Goal: Task Accomplishment & Management: Manage account settings

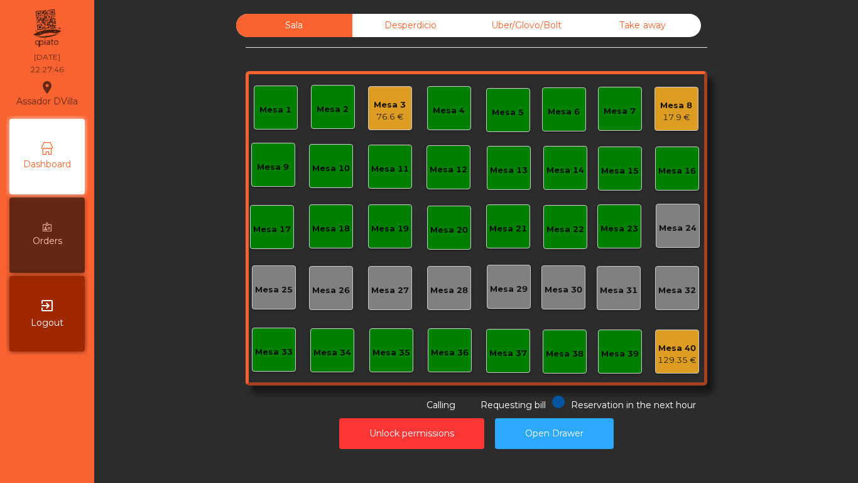
click at [366, 80] on div "Mesa 1 Mesa 2 Mesa 3 76.6 € Mesa 4 Mesa 5 Mesa 6 Mesa 7 Mesa 8 17.9 € [GEOGRAPH…" at bounding box center [477, 228] width 462 height 314
click at [381, 109] on div "Mesa 3" at bounding box center [390, 105] width 32 height 13
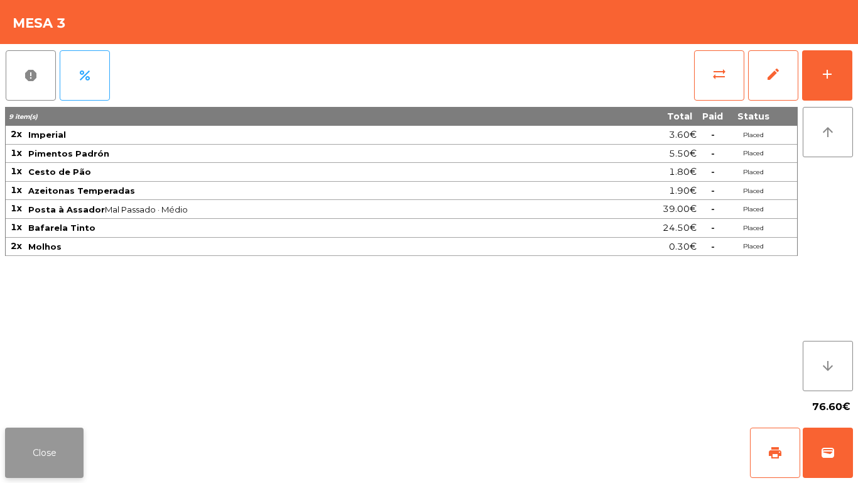
click at [58, 456] on button "Close" at bounding box center [44, 452] width 79 height 50
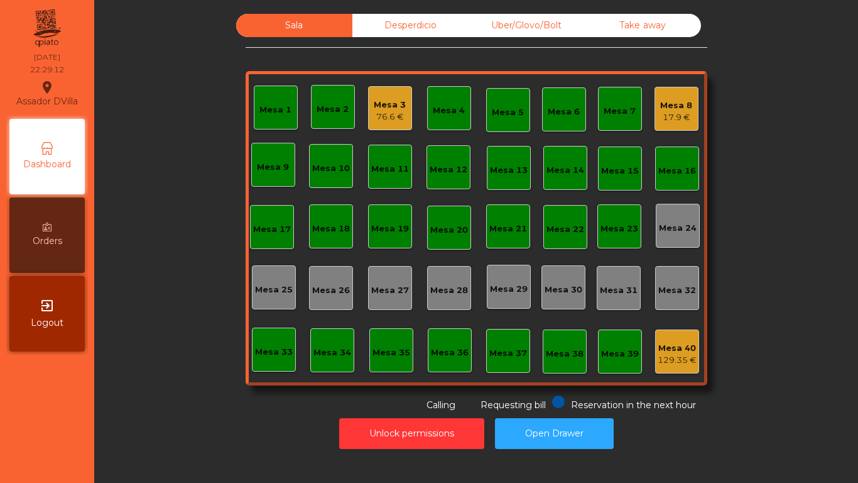
click at [388, 119] on div "76.6 €" at bounding box center [390, 117] width 32 height 13
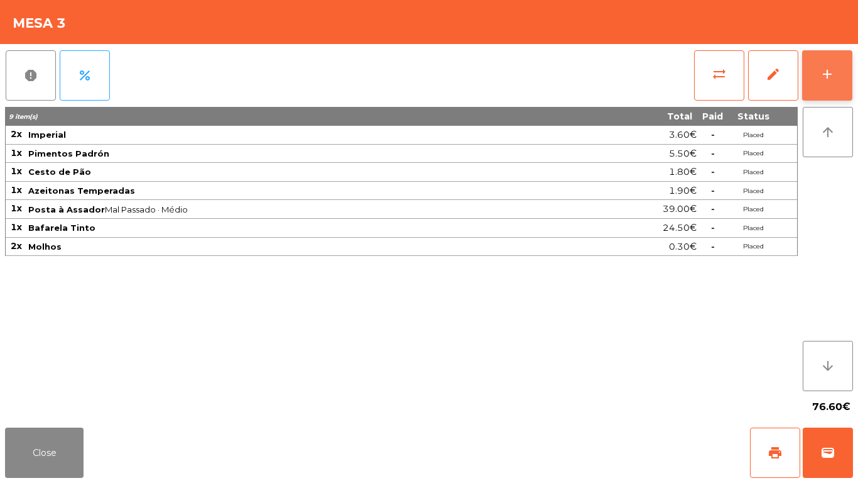
click at [823, 77] on div "add" at bounding box center [827, 74] width 15 height 15
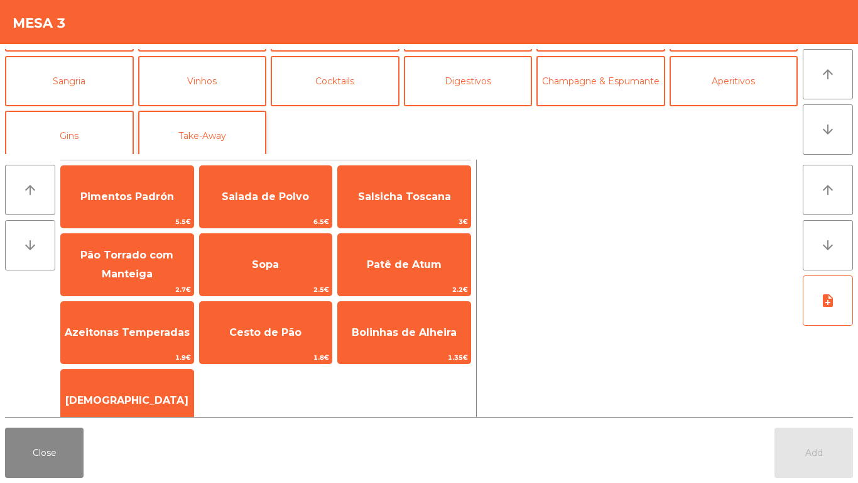
scroll to position [109, 0]
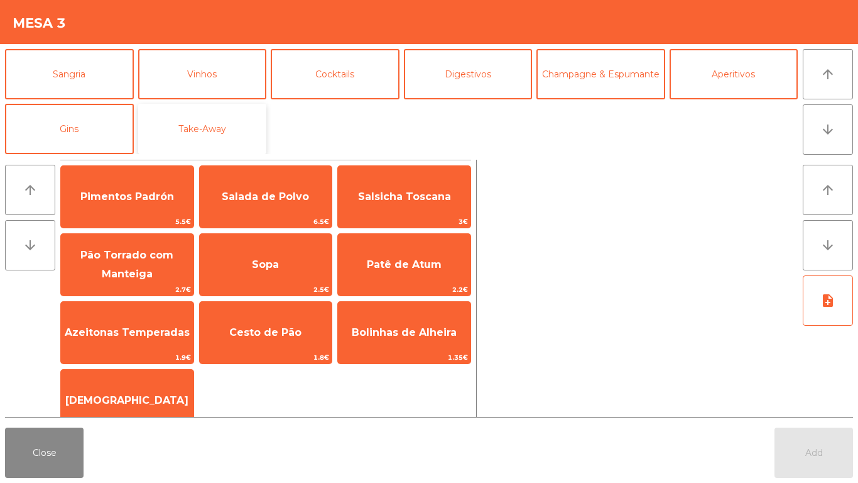
click at [246, 121] on button "Take-Away" at bounding box center [202, 129] width 129 height 50
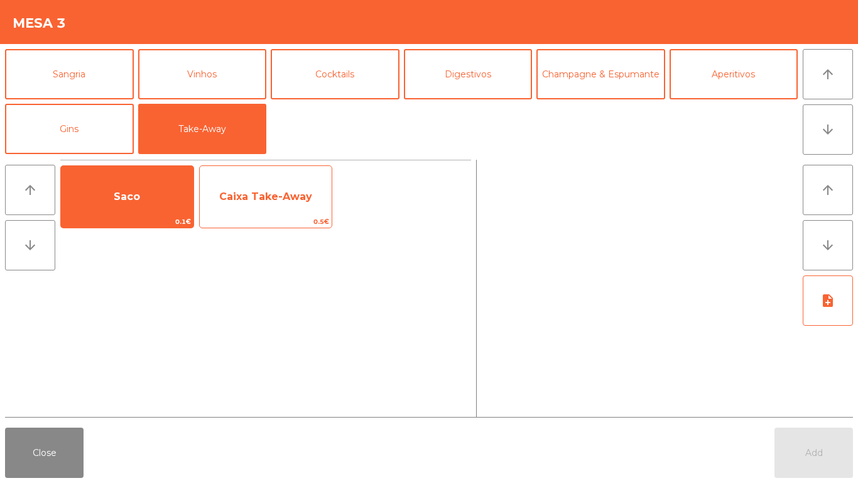
drag, startPoint x: 115, startPoint y: 229, endPoint x: 261, endPoint y: 178, distance: 155.2
click at [131, 226] on div "Saco 0.1€ Caixa Take-Away 0.5€" at bounding box center [265, 197] width 411 height 74
click at [266, 183] on span "Caixa Take-Away" at bounding box center [266, 197] width 133 height 34
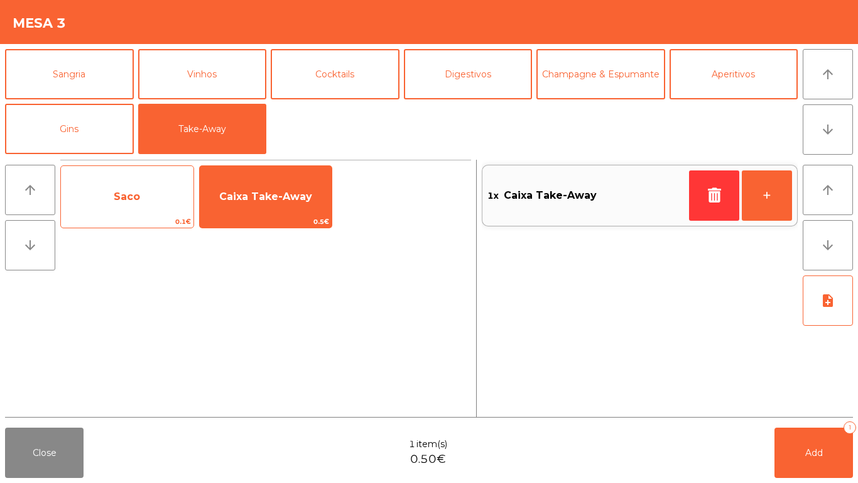
drag, startPoint x: 95, startPoint y: 207, endPoint x: 113, endPoint y: 214, distance: 19.3
click at [99, 207] on span "Saco" at bounding box center [127, 197] width 133 height 34
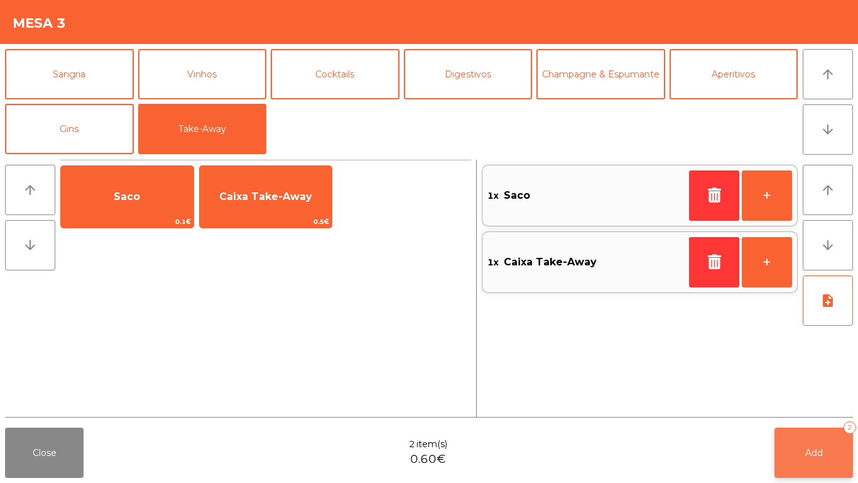
click at [831, 445] on button "Add 2" at bounding box center [814, 452] width 79 height 50
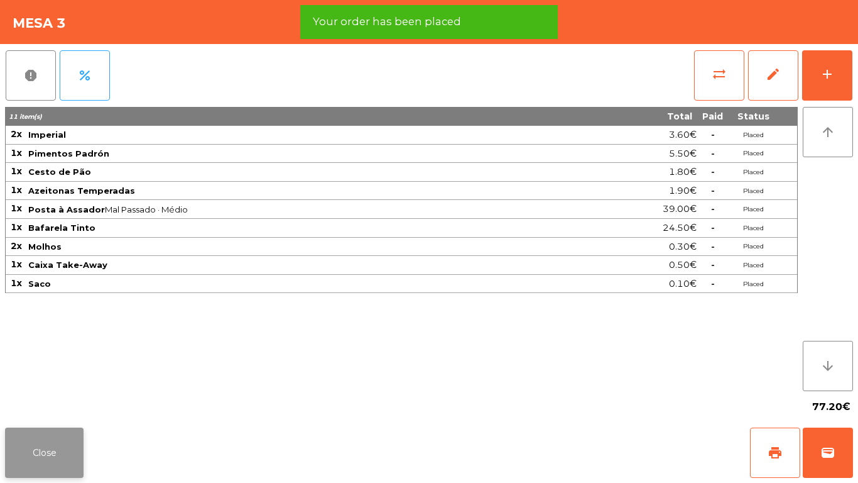
click at [23, 454] on button "Close" at bounding box center [44, 452] width 79 height 50
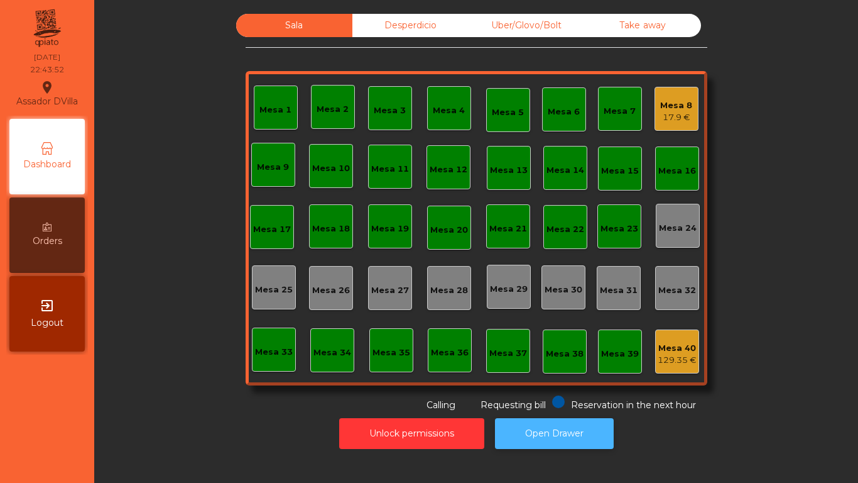
click at [539, 437] on button "Open Drawer" at bounding box center [554, 433] width 119 height 31
click at [591, 433] on button "Open Drawer" at bounding box center [554, 433] width 119 height 31
click at [679, 337] on div "Mesa 40 129.35 €" at bounding box center [677, 352] width 39 height 30
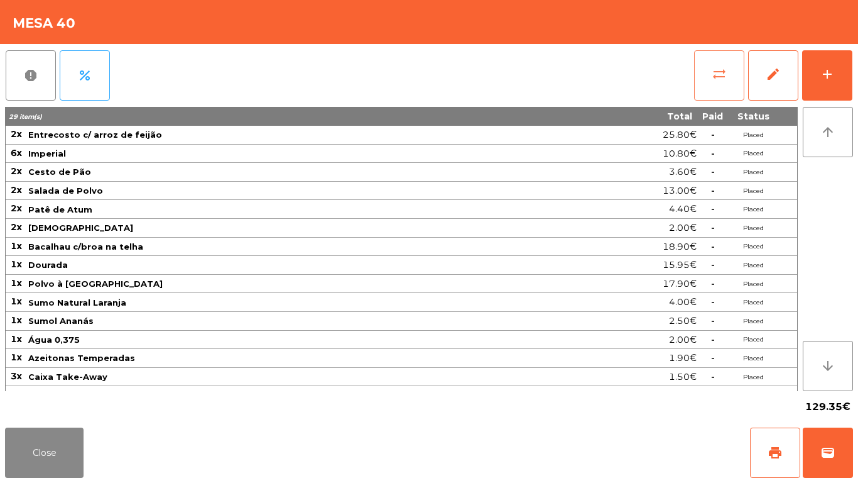
click at [732, 74] on button "sync_alt" at bounding box center [719, 75] width 50 height 50
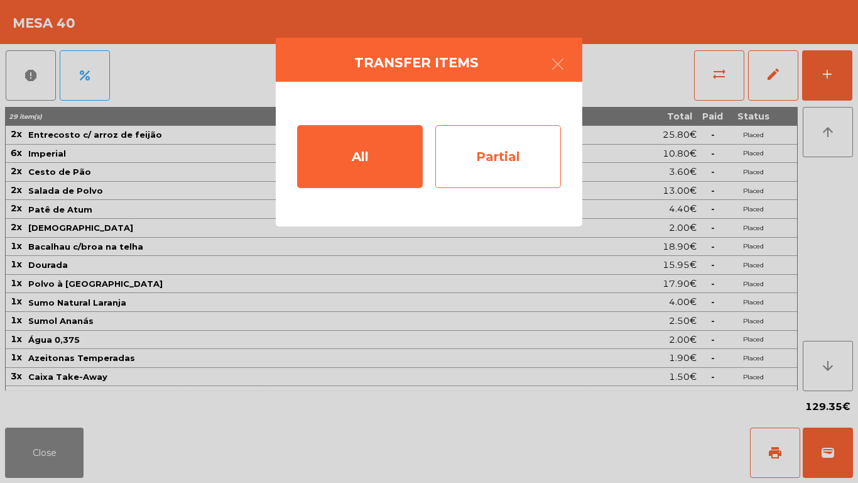
click at [488, 155] on div "Partial" at bounding box center [498, 156] width 126 height 63
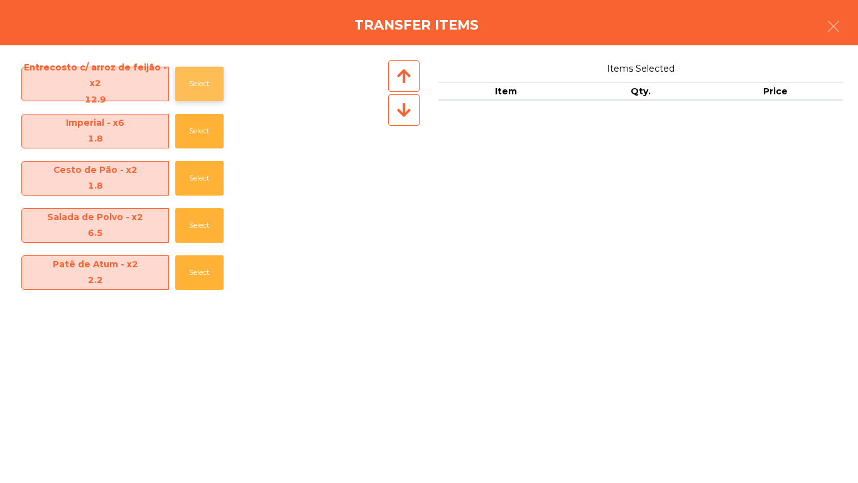
click at [214, 72] on button "Select" at bounding box center [199, 84] width 48 height 35
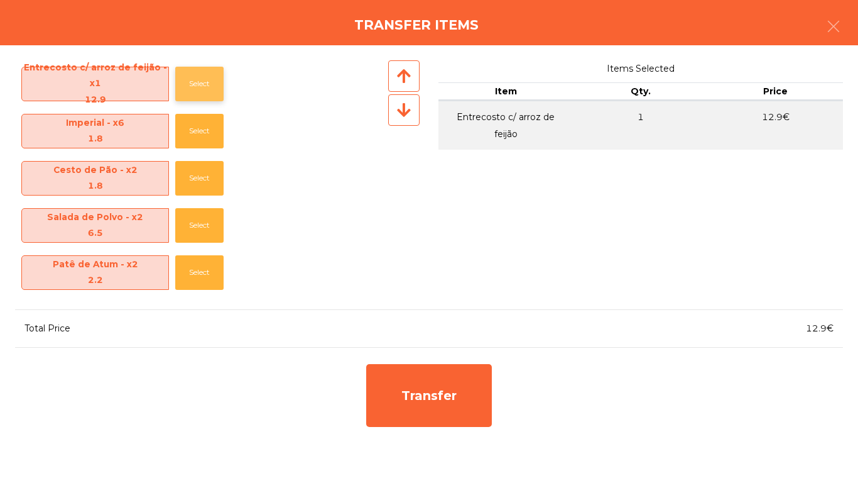
click at [214, 72] on button "Select" at bounding box center [199, 84] width 48 height 35
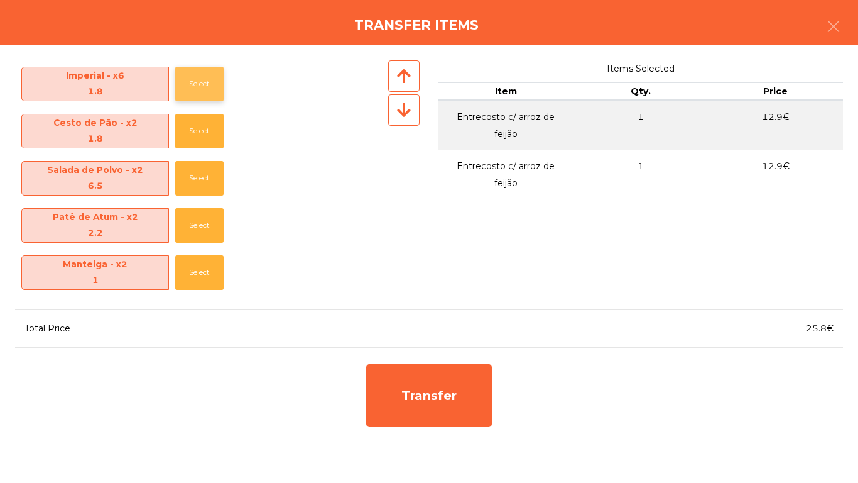
click at [195, 89] on button "Select" at bounding box center [199, 84] width 48 height 35
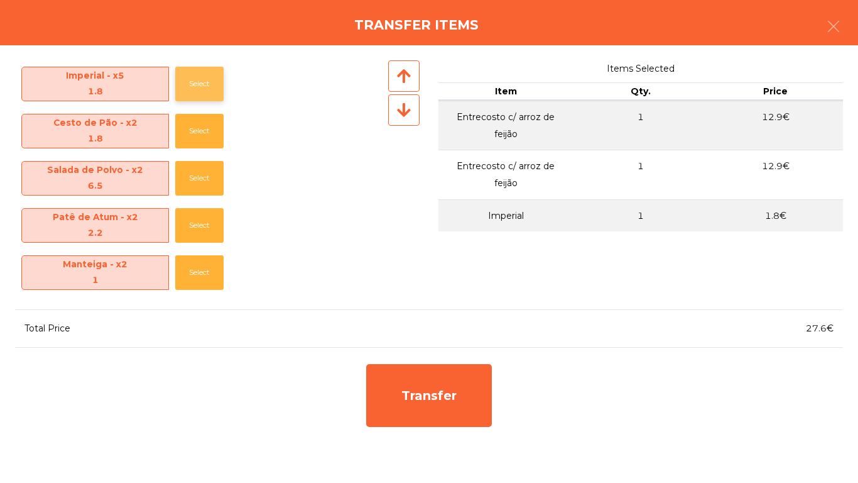
click at [196, 88] on button "Select" at bounding box center [199, 84] width 48 height 35
click at [193, 87] on button "Select" at bounding box center [199, 84] width 48 height 35
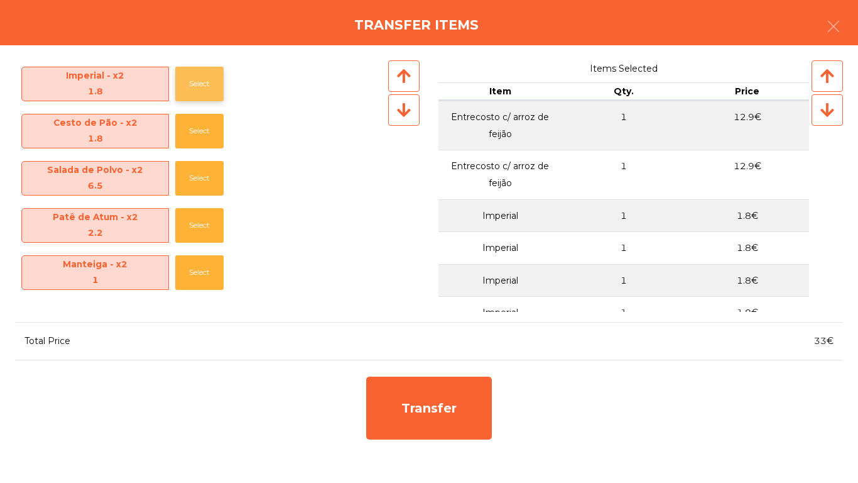
click at [193, 86] on button "Select" at bounding box center [199, 84] width 48 height 35
click at [195, 89] on button "Select" at bounding box center [199, 84] width 48 height 35
click at [197, 82] on button "Select" at bounding box center [199, 84] width 48 height 35
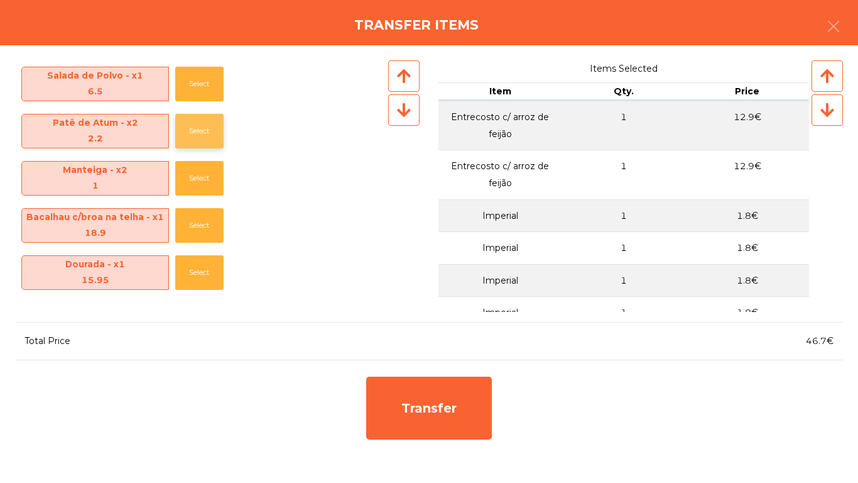
click at [190, 129] on button "Select" at bounding box center [199, 131] width 48 height 35
click at [195, 177] on button "Select" at bounding box center [199, 178] width 48 height 35
click at [195, 178] on button "Select" at bounding box center [199, 178] width 48 height 35
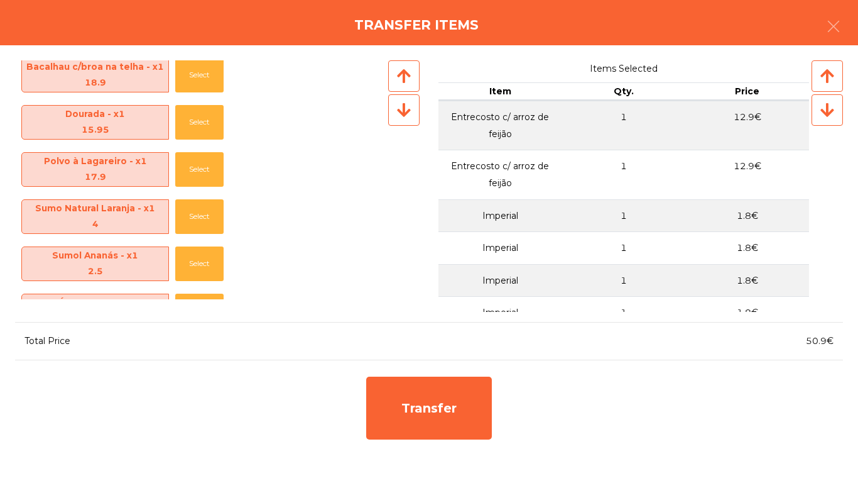
scroll to position [126, 0]
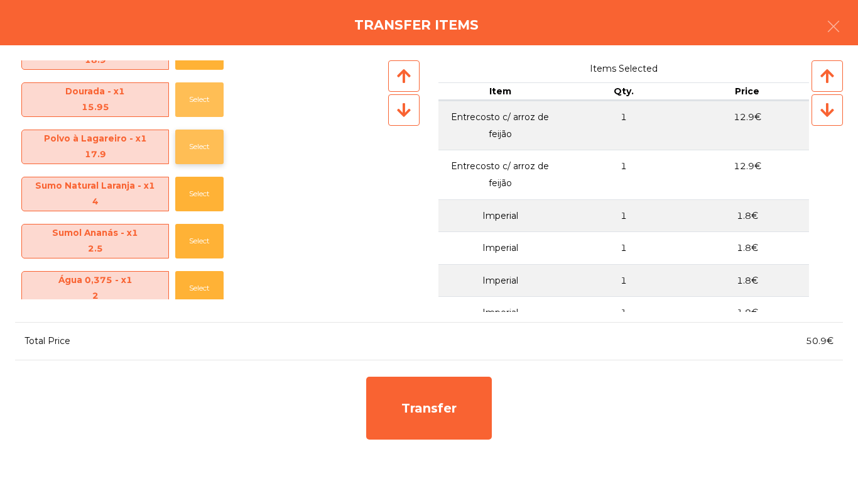
click at [199, 101] on button "Select" at bounding box center [199, 99] width 48 height 35
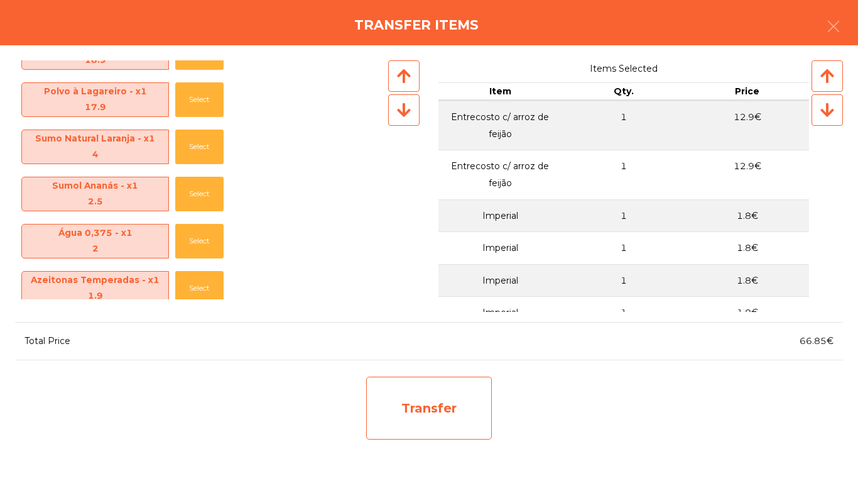
click at [422, 393] on div "Transfer" at bounding box center [429, 407] width 126 height 63
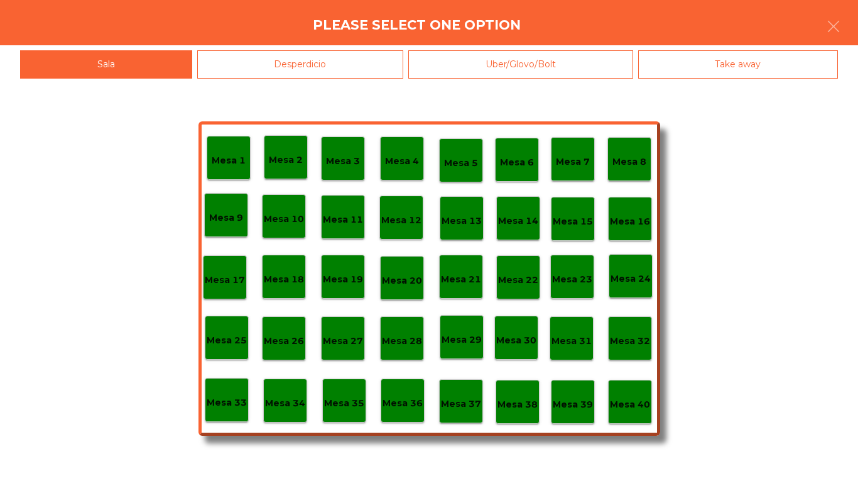
click at [508, 400] on p "Mesa 38" at bounding box center [518, 404] width 40 height 14
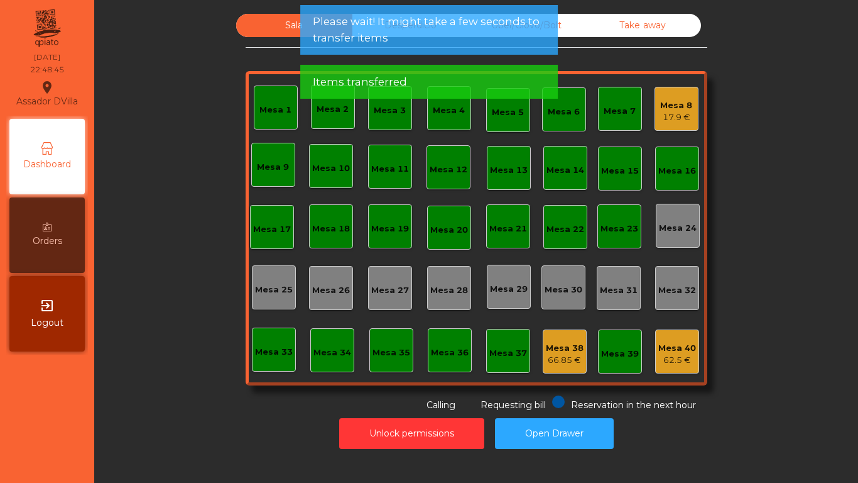
click at [558, 347] on div "Mesa 38" at bounding box center [565, 348] width 38 height 13
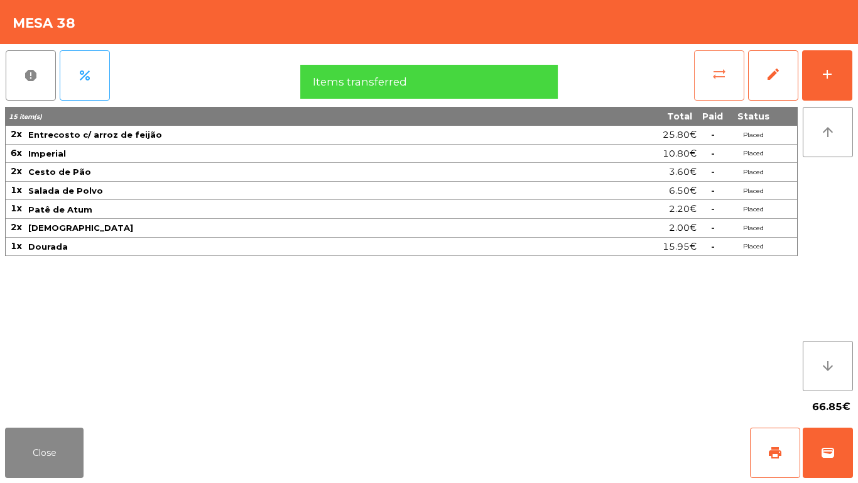
click at [739, 80] on button "sync_alt" at bounding box center [719, 75] width 50 height 50
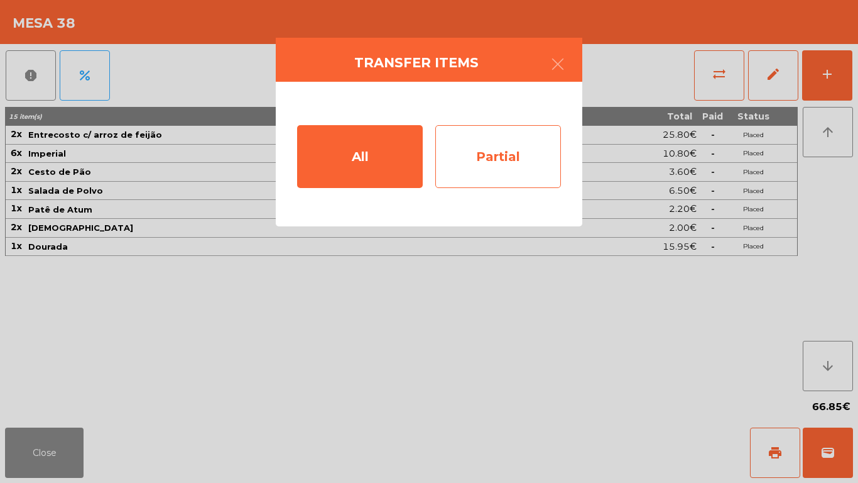
click at [510, 177] on div "Partial" at bounding box center [498, 156] width 126 height 63
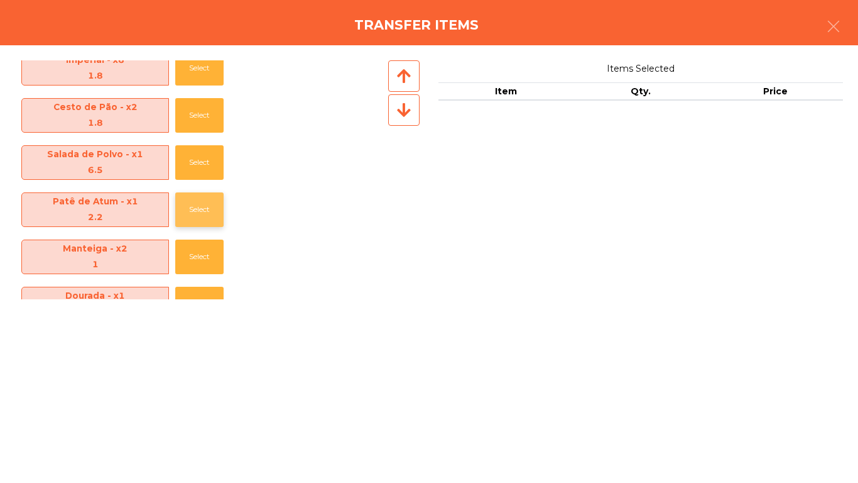
click at [194, 205] on button "Select" at bounding box center [199, 209] width 48 height 35
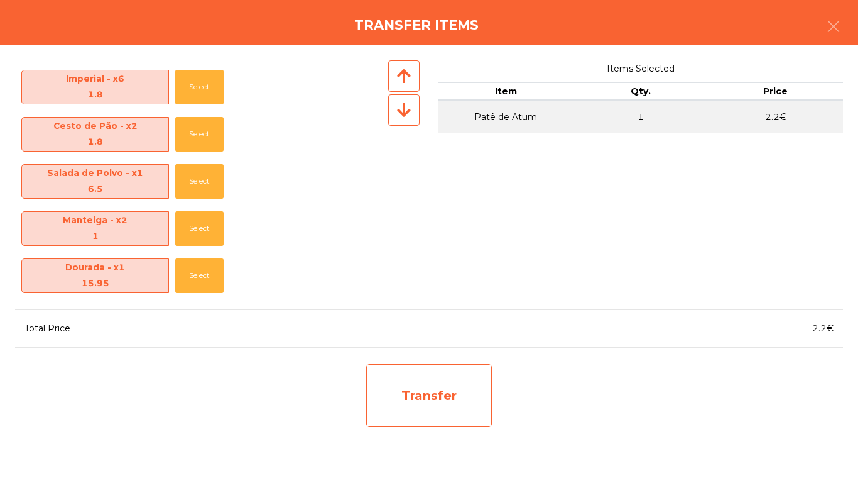
scroll to position [44, 0]
click at [467, 396] on div "Transfer" at bounding box center [429, 395] width 126 height 63
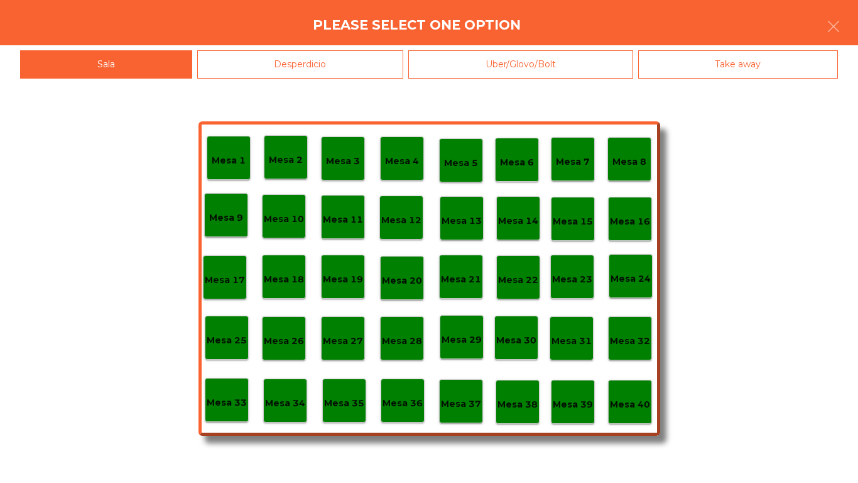
click at [594, 400] on div "Mesa 39" at bounding box center [573, 401] width 44 height 44
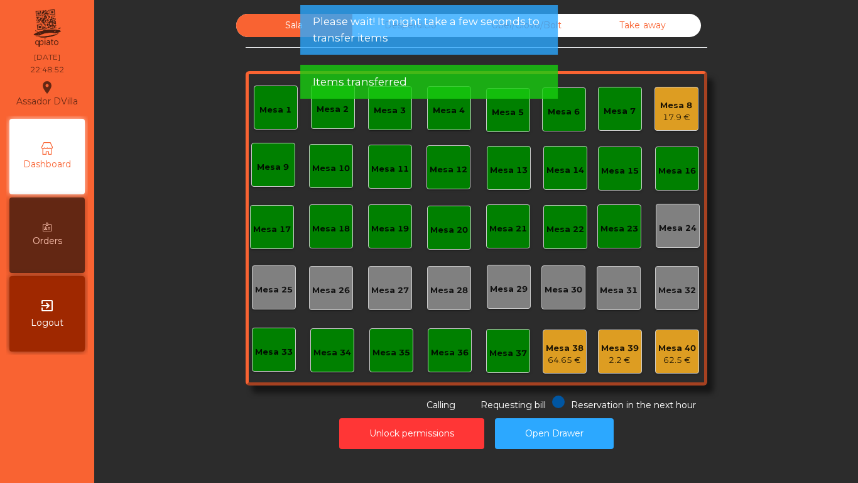
click at [630, 351] on div "Mesa 39" at bounding box center [620, 348] width 38 height 13
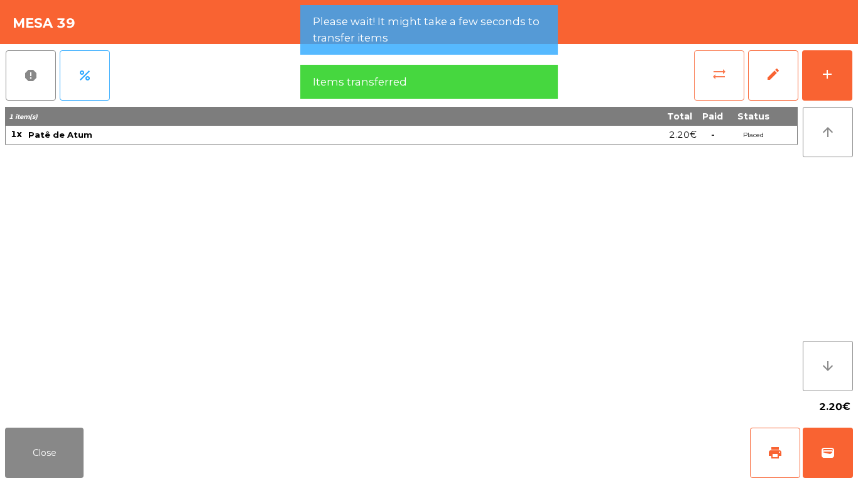
click at [716, 98] on button "sync_alt" at bounding box center [719, 75] width 50 height 50
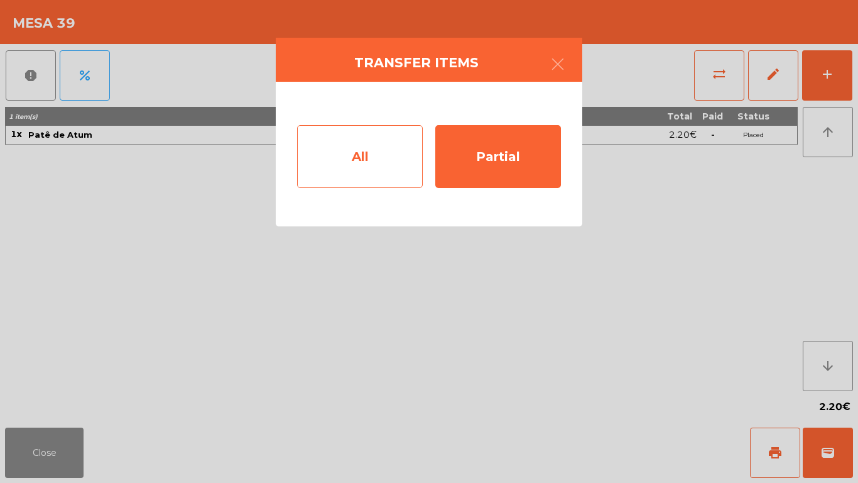
click at [371, 182] on div "All" at bounding box center [360, 156] width 126 height 63
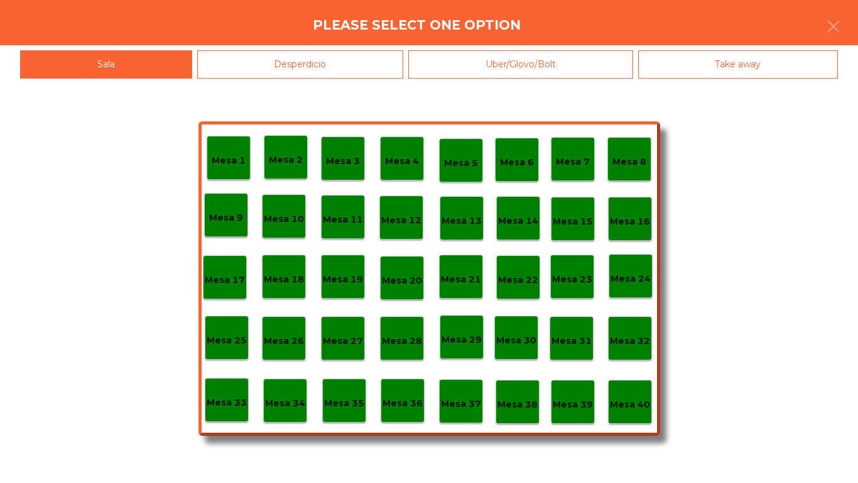
drag, startPoint x: 652, startPoint y: 397, endPoint x: 627, endPoint y: 405, distance: 26.4
click at [650, 400] on div "Mesa 1 Mesa 2 Mesa 3 Mesa 4 Mesa 5 Mesa 6 Mesa 7 Mesa 8 [GEOGRAPHIC_DATA] 9 [GE…" at bounding box center [430, 278] width 462 height 314
click at [627, 405] on p "Mesa 40" at bounding box center [630, 404] width 40 height 14
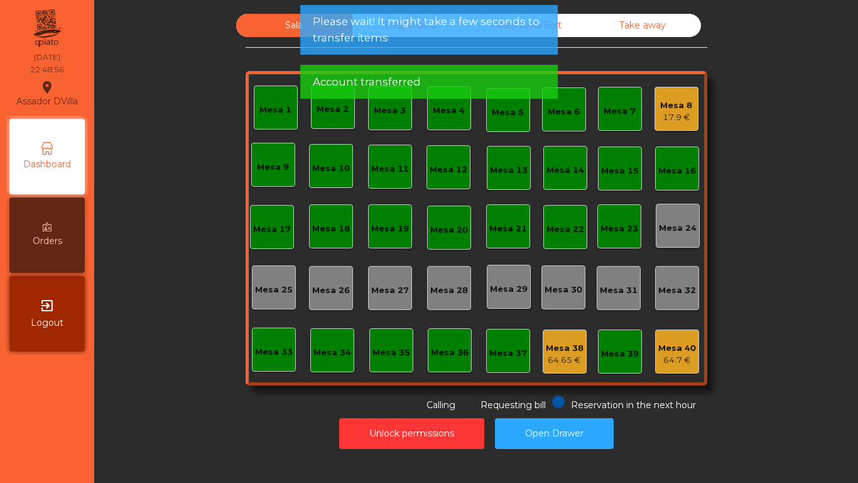
click at [687, 107] on div "Mesa 8" at bounding box center [676, 105] width 32 height 13
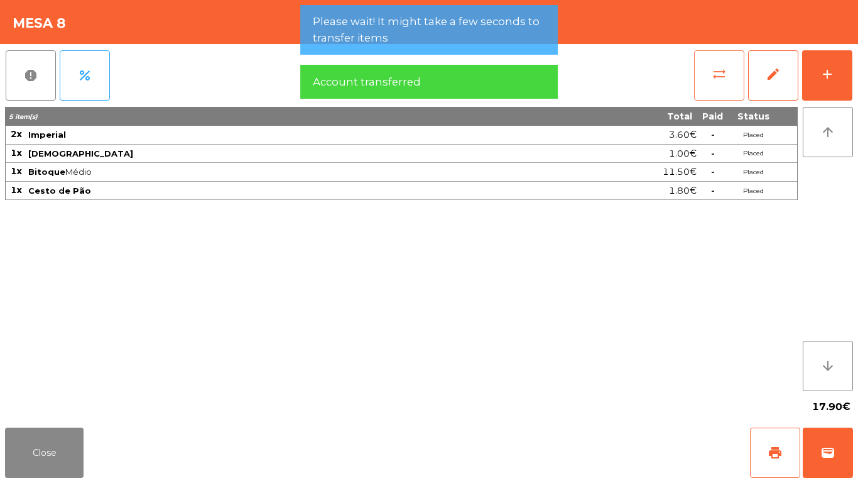
click at [706, 88] on button "sync_alt" at bounding box center [719, 75] width 50 height 50
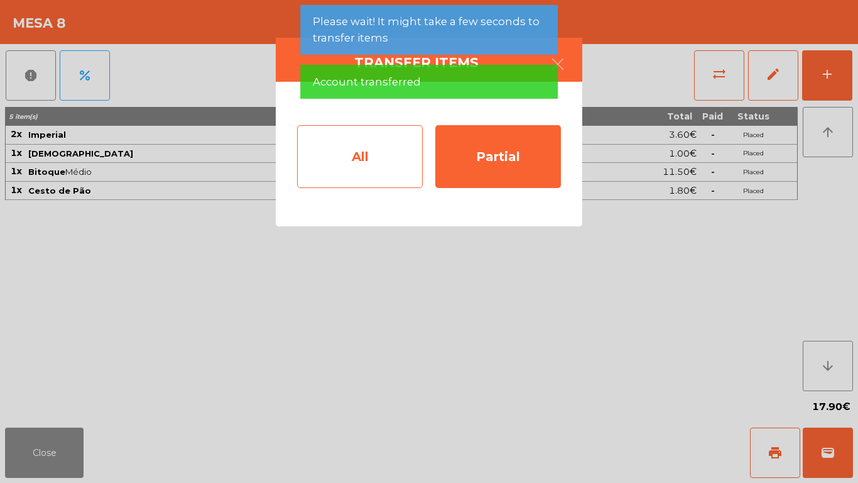
click at [352, 175] on div "All" at bounding box center [360, 156] width 126 height 63
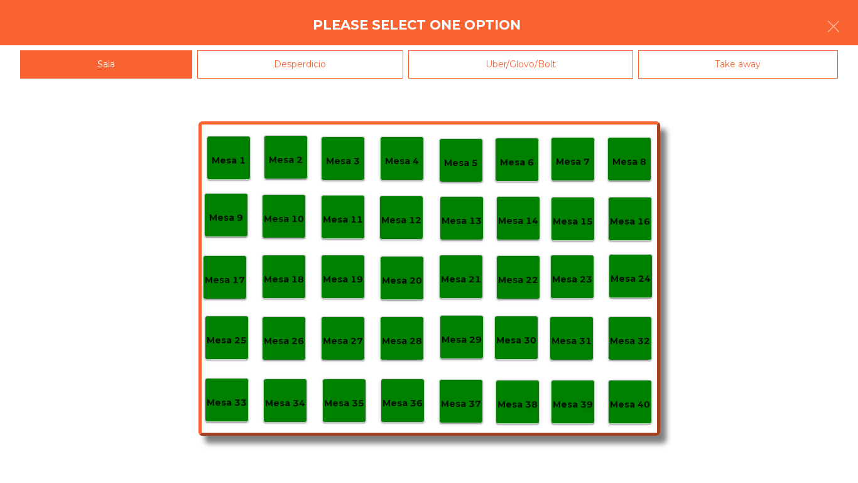
click at [629, 398] on p "Mesa 40" at bounding box center [630, 404] width 40 height 14
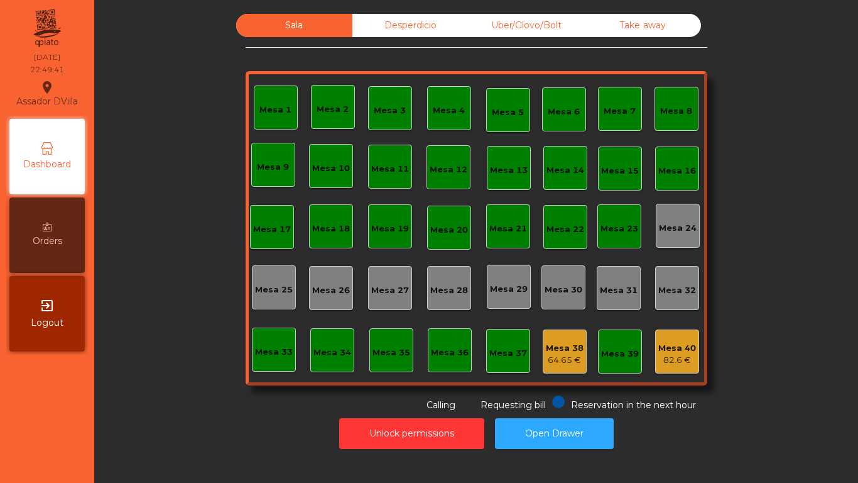
click at [424, 26] on div "Desperdicio" at bounding box center [410, 25] width 116 height 23
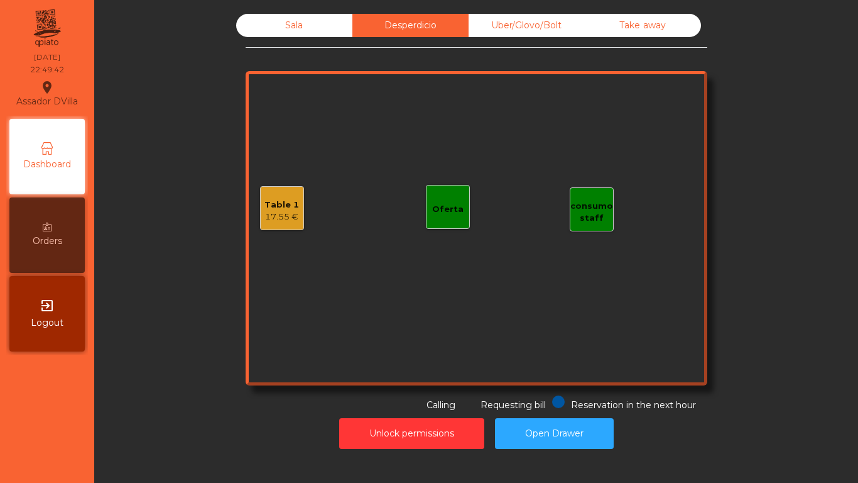
click at [523, 28] on div "Uber/Glovo/Bolt" at bounding box center [527, 25] width 116 height 23
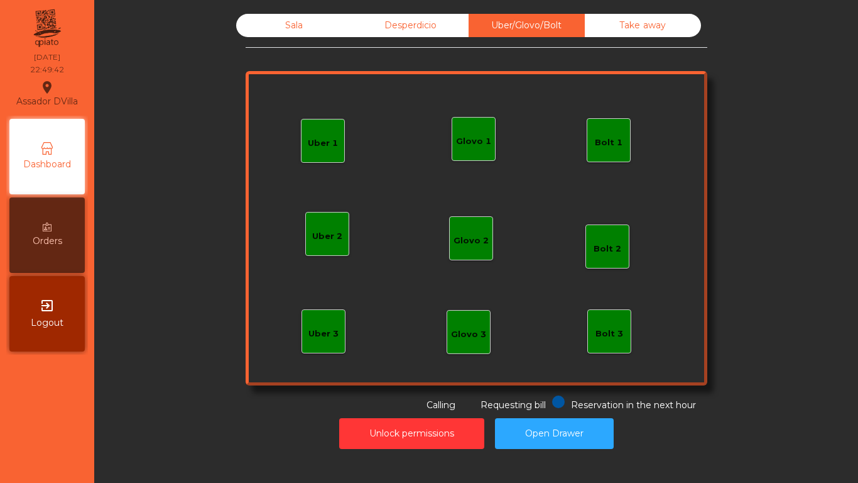
click at [696, 28] on div "Sala Desperdicio Uber/Glovo/Bolt Take away" at bounding box center [476, 25] width 481 height 23
drag, startPoint x: 642, startPoint y: 31, endPoint x: 495, endPoint y: 22, distance: 146.7
click at [640, 31] on div "Take away" at bounding box center [643, 25] width 116 height 23
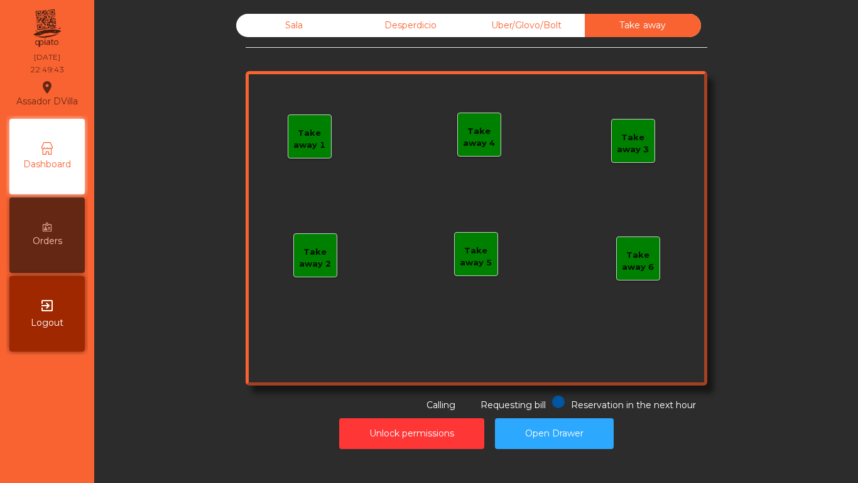
click at [428, 14] on div "Desperdicio" at bounding box center [410, 25] width 116 height 23
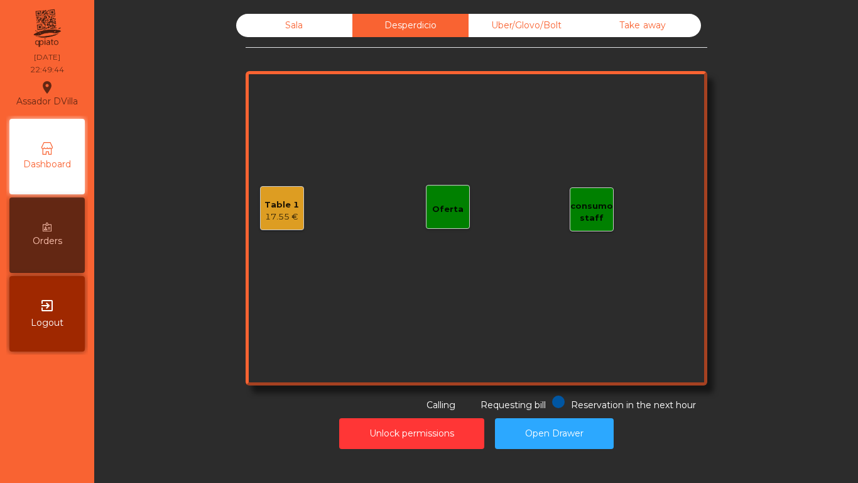
click at [268, 204] on div "Table 1" at bounding box center [282, 205] width 35 height 13
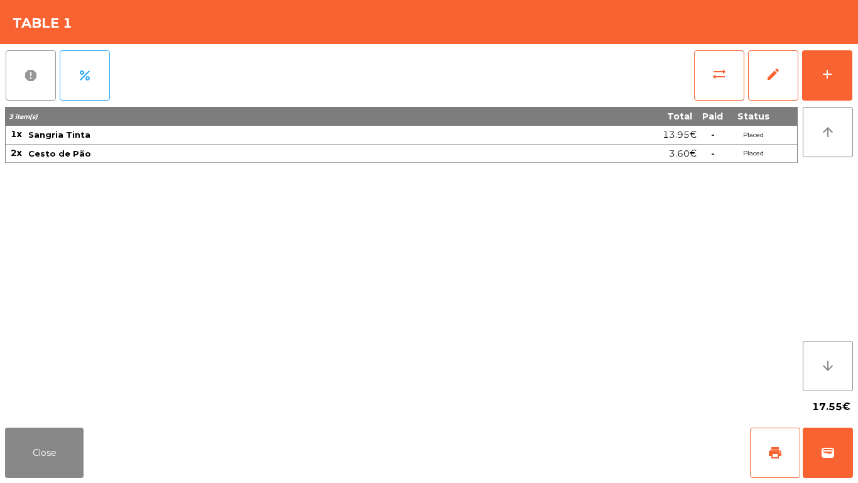
click at [24, 80] on span "report" at bounding box center [30, 75] width 15 height 15
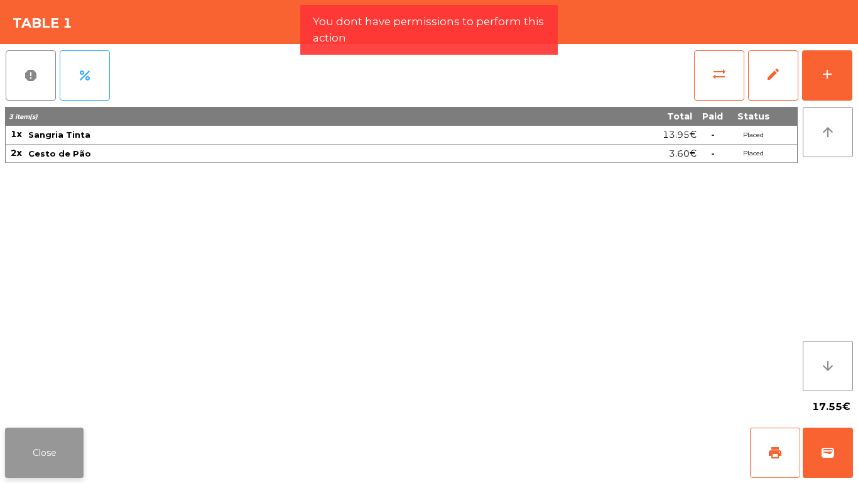
click at [72, 461] on button "Close" at bounding box center [44, 452] width 79 height 50
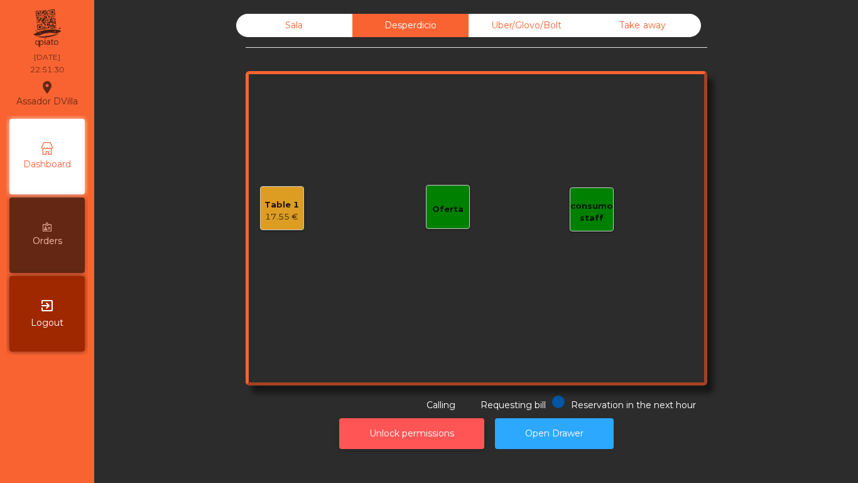
click at [408, 424] on button "Unlock permissions" at bounding box center [411, 433] width 145 height 31
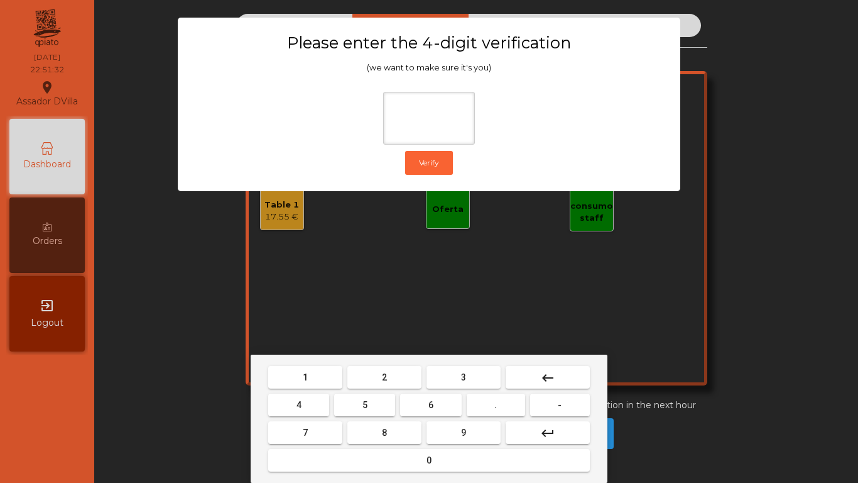
click at [307, 387] on button "1" at bounding box center [305, 377] width 74 height 23
click at [434, 425] on button "9" at bounding box center [464, 432] width 74 height 23
click at [314, 410] on button "4" at bounding box center [298, 404] width 61 height 23
click at [325, 464] on button "0" at bounding box center [429, 460] width 322 height 23
type input "****"
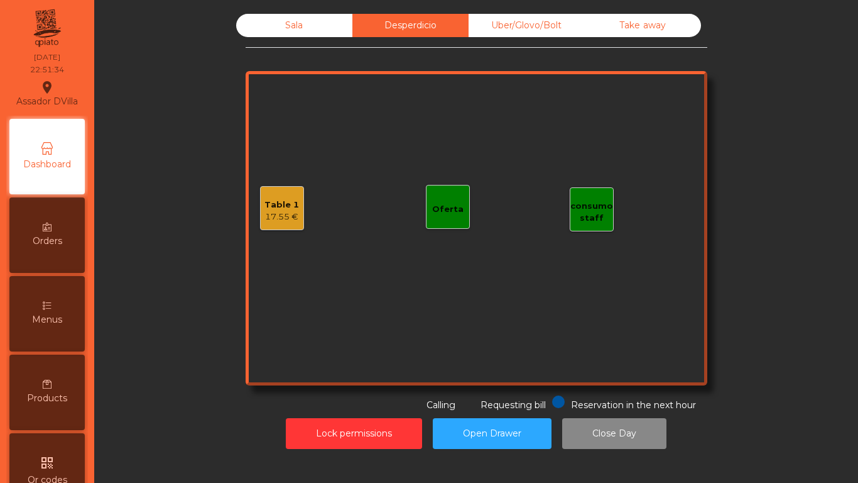
click at [303, 36] on div "Sala" at bounding box center [294, 25] width 116 height 23
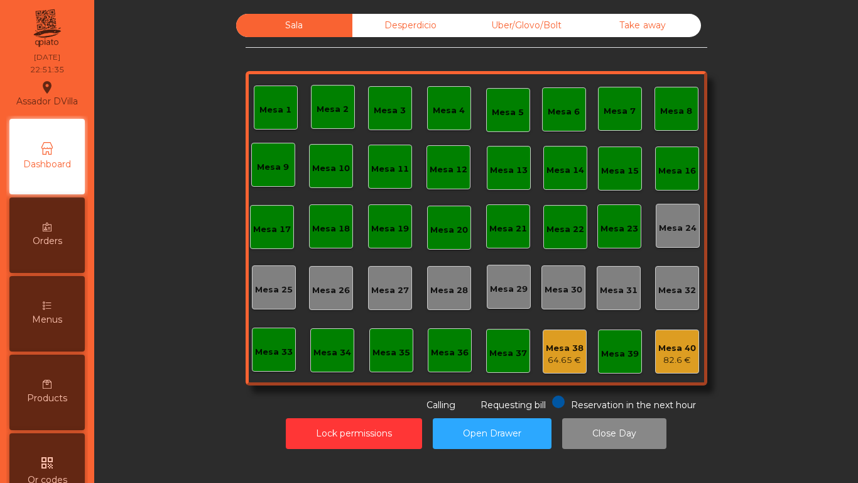
click at [667, 359] on div "82.6 €" at bounding box center [677, 360] width 38 height 13
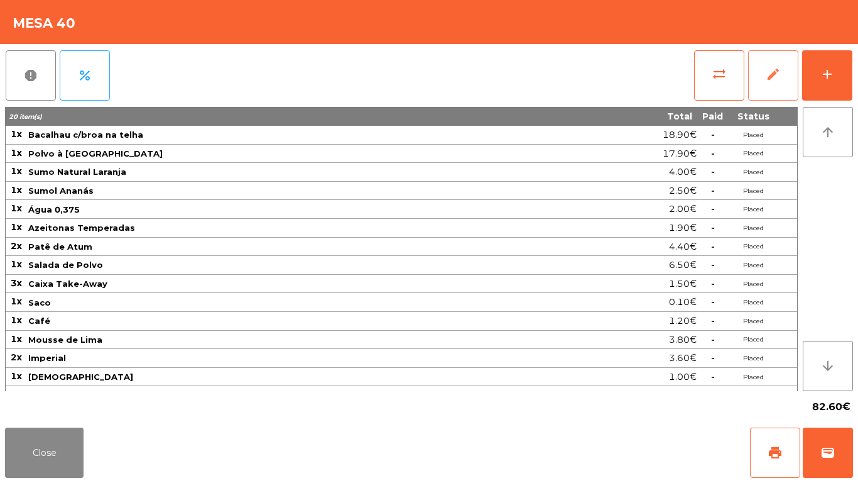
click at [788, 93] on button "edit" at bounding box center [773, 75] width 50 height 50
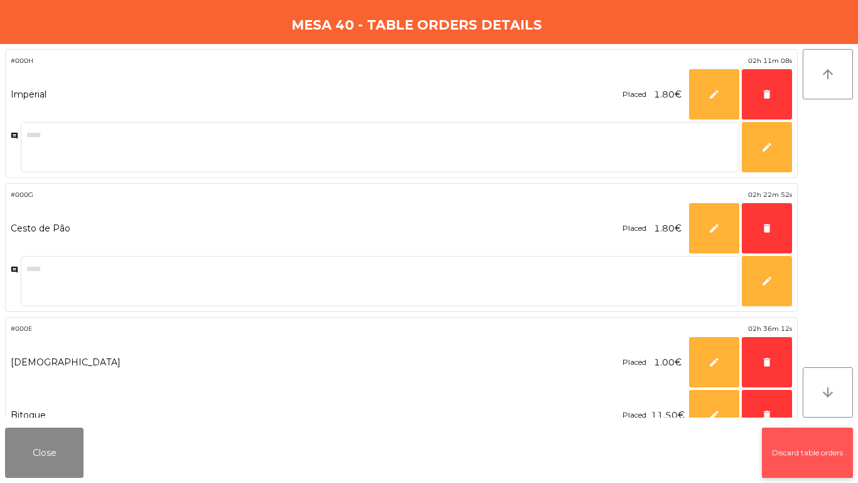
click at [775, 454] on button "Discard table orders" at bounding box center [807, 452] width 91 height 50
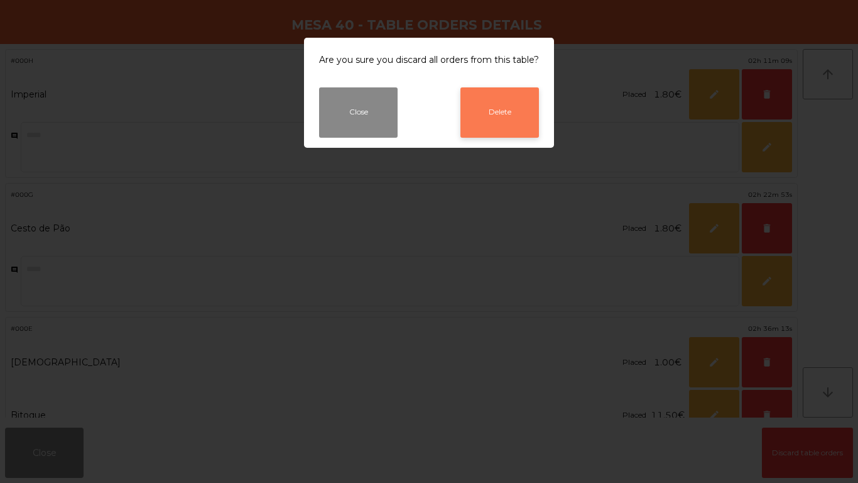
click at [517, 95] on button "Delete" at bounding box center [500, 112] width 79 height 50
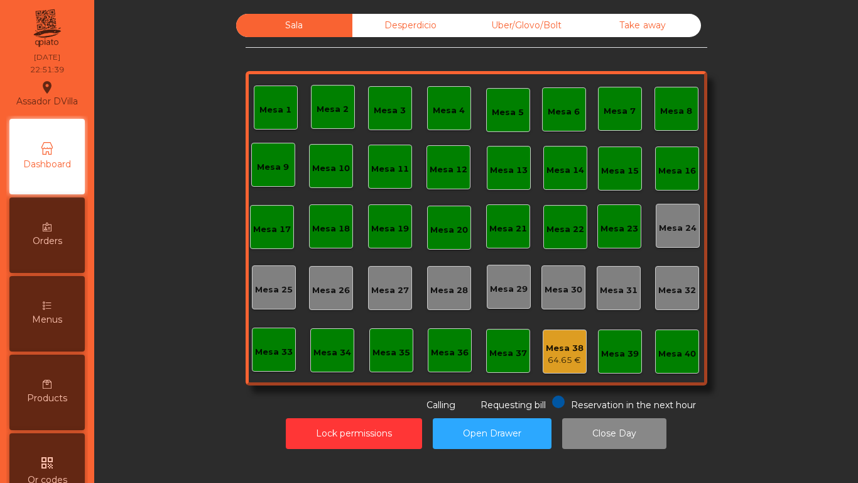
click at [558, 362] on div "64.65 €" at bounding box center [565, 360] width 38 height 13
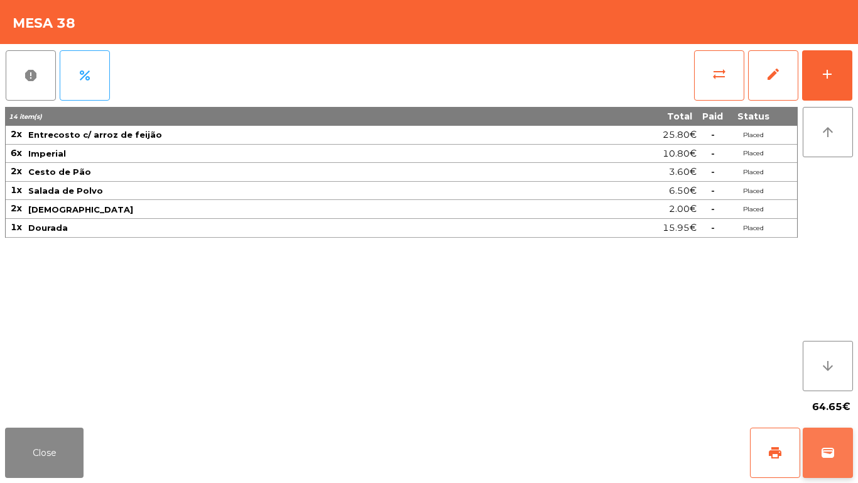
click at [838, 456] on button "wallet" at bounding box center [828, 452] width 50 height 50
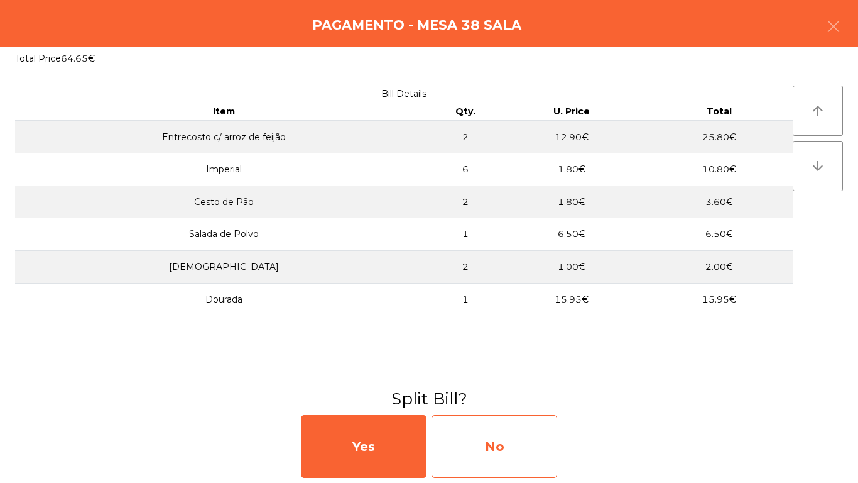
click at [511, 424] on div "No" at bounding box center [495, 446] width 126 height 63
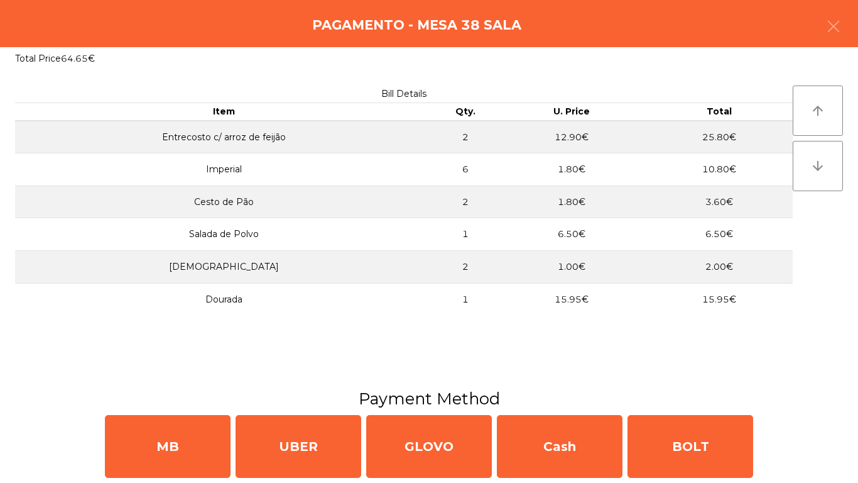
click at [108, 463] on div "MB" at bounding box center [168, 446] width 126 height 63
select select "**"
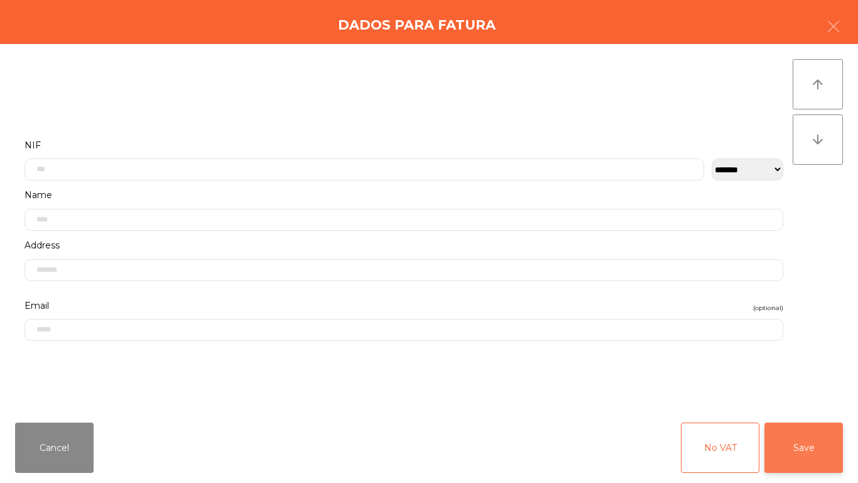
click at [785, 446] on button "Save" at bounding box center [804, 447] width 79 height 50
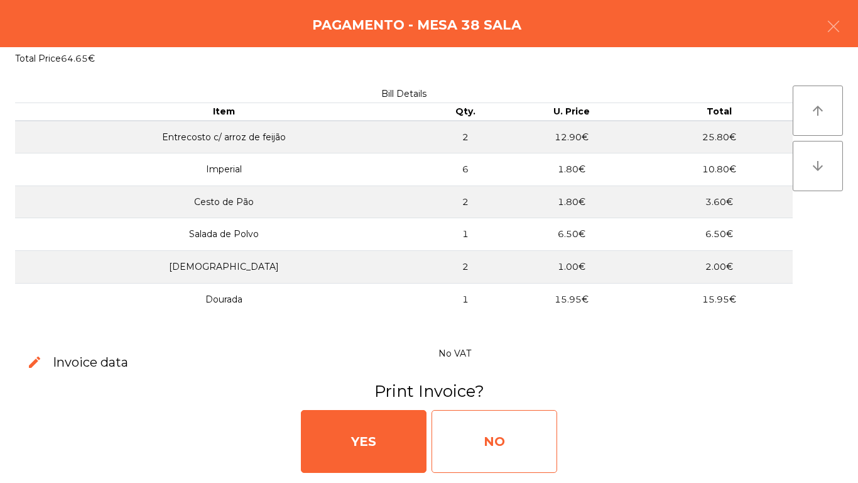
click at [527, 423] on div "NO" at bounding box center [495, 441] width 126 height 63
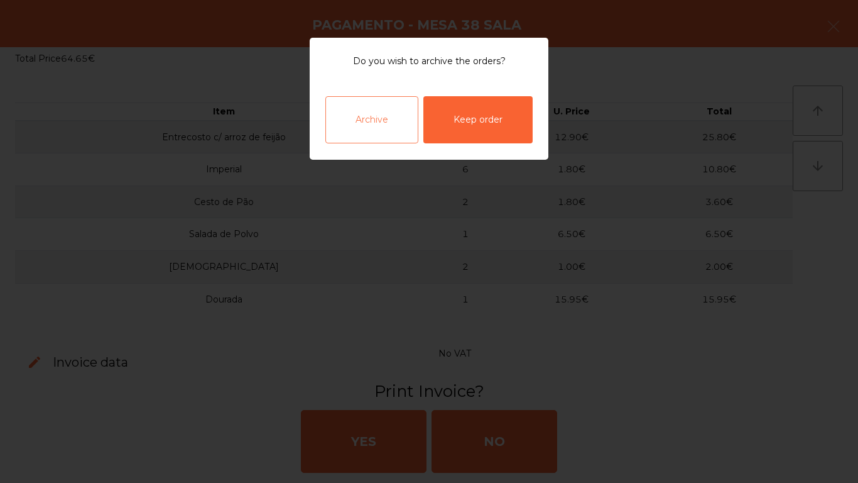
click at [351, 113] on div "Archive" at bounding box center [371, 119] width 93 height 47
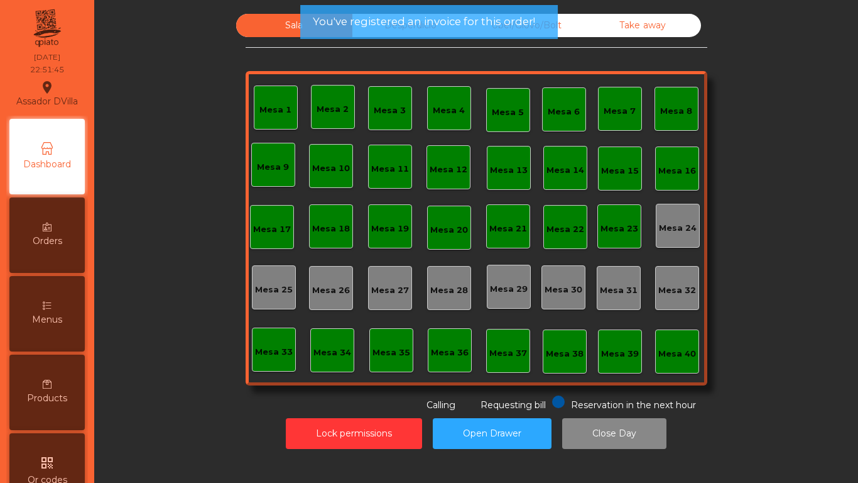
click at [372, 13] on div "You've registered an invoice for this order!" at bounding box center [429, 22] width 258 height 34
click at [374, 20] on span "You've registered an invoice for this order!" at bounding box center [424, 22] width 222 height 16
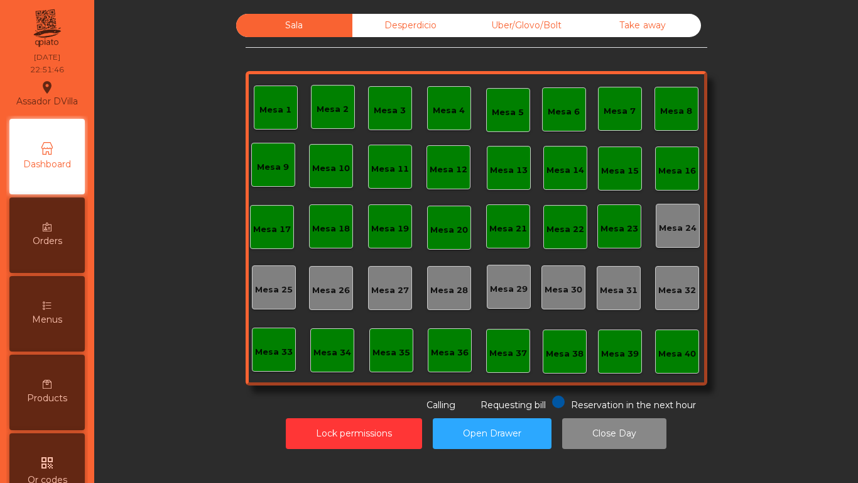
click at [374, 24] on div "Desperdicio" at bounding box center [410, 25] width 116 height 23
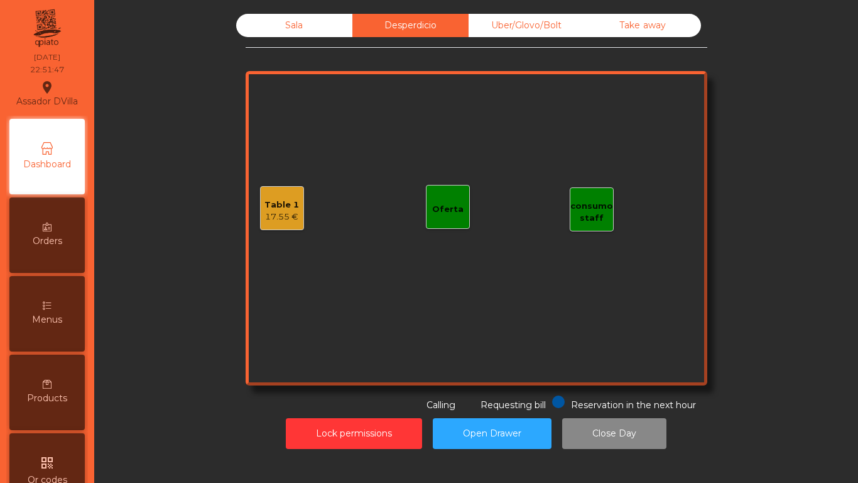
click at [265, 205] on div "Table 1" at bounding box center [282, 205] width 35 height 13
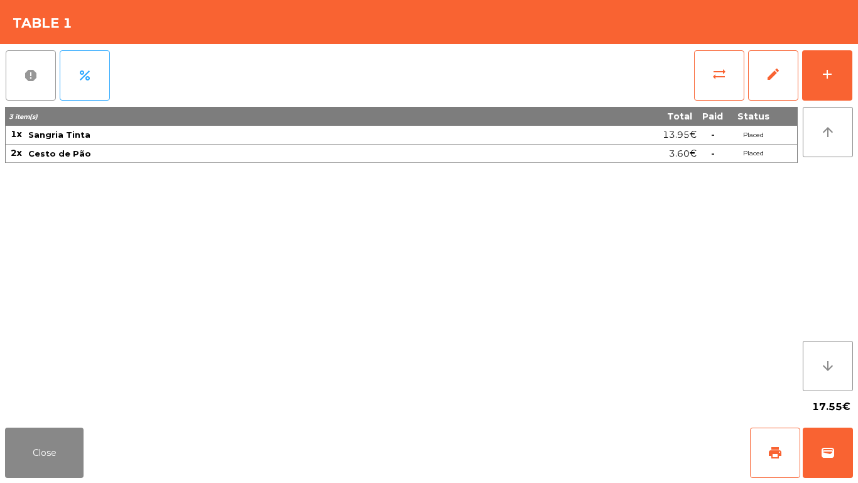
click at [21, 92] on button "report" at bounding box center [31, 75] width 50 height 50
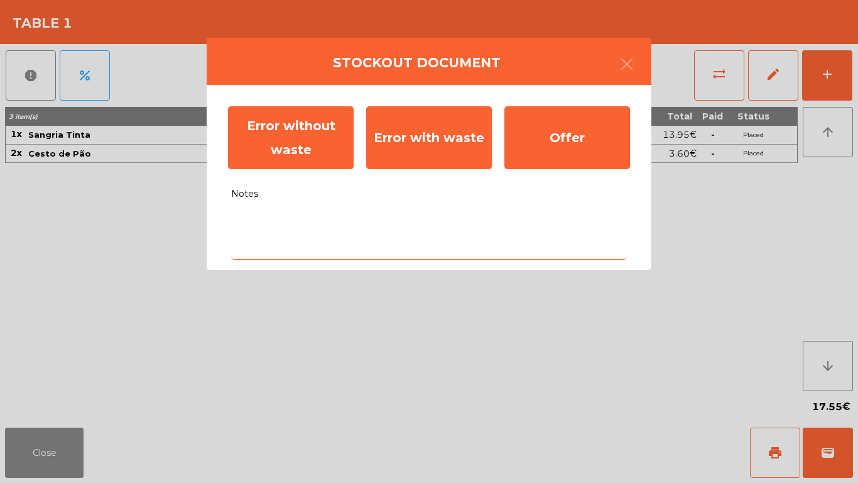
click at [356, 234] on textarea "Notes" at bounding box center [429, 233] width 396 height 52
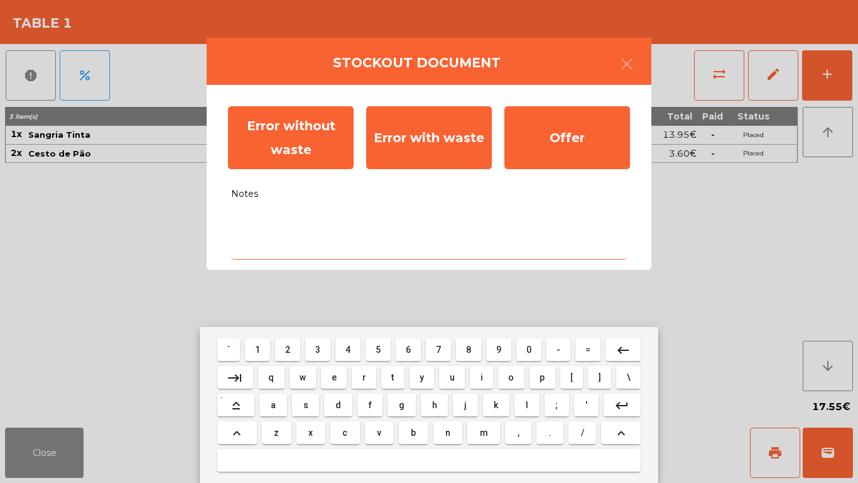
click at [356, 407] on mat-keyboard-key "f" at bounding box center [370, 405] width 30 height 28
click at [339, 396] on button "d" at bounding box center [338, 404] width 28 height 23
type textarea "*"
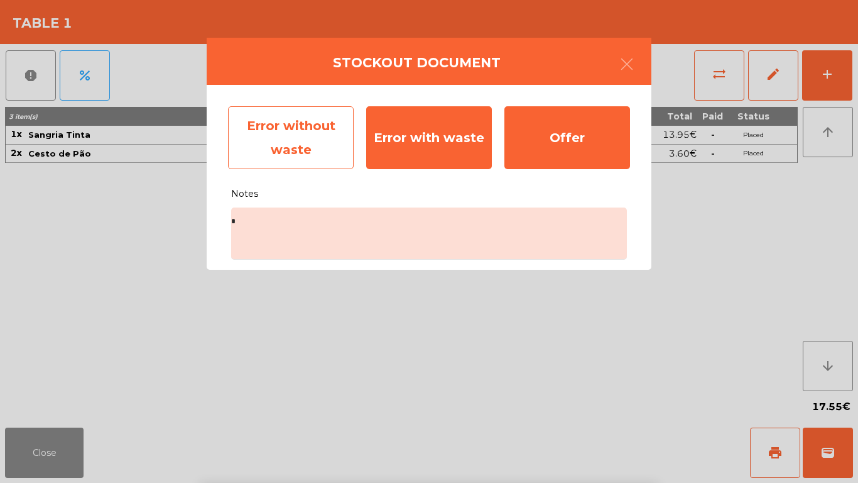
click at [280, 153] on div "Error without waste" at bounding box center [291, 137] width 126 height 63
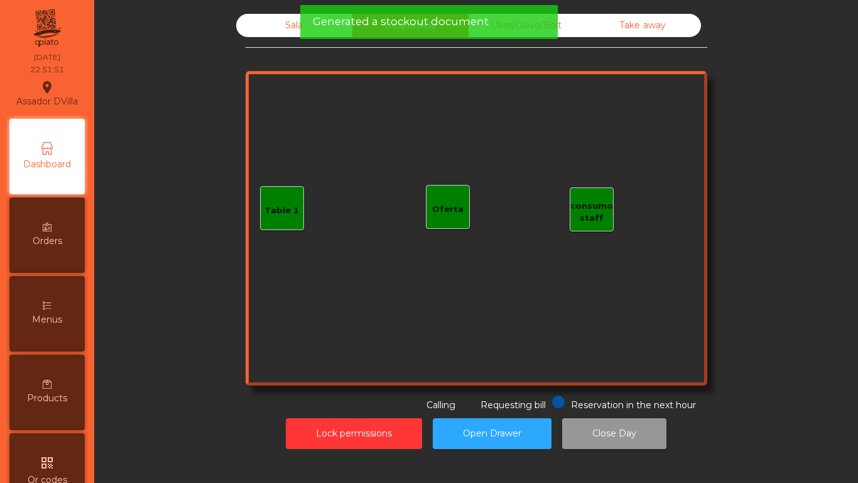
click at [603, 418] on div "Lock permissions Open Drawer Close Day" at bounding box center [476, 433] width 730 height 43
click at [594, 437] on button "Close Day" at bounding box center [614, 433] width 104 height 31
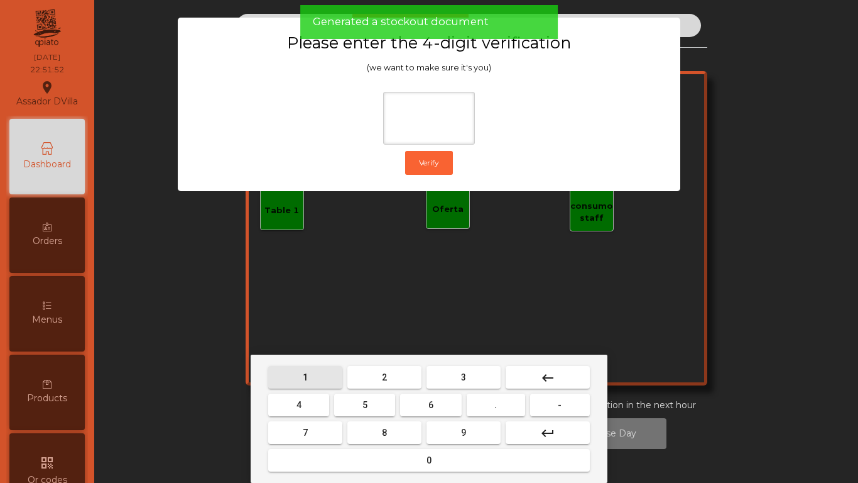
drag, startPoint x: 324, startPoint y: 371, endPoint x: 447, endPoint y: 439, distance: 140.3
click at [327, 377] on button "1" at bounding box center [305, 377] width 74 height 23
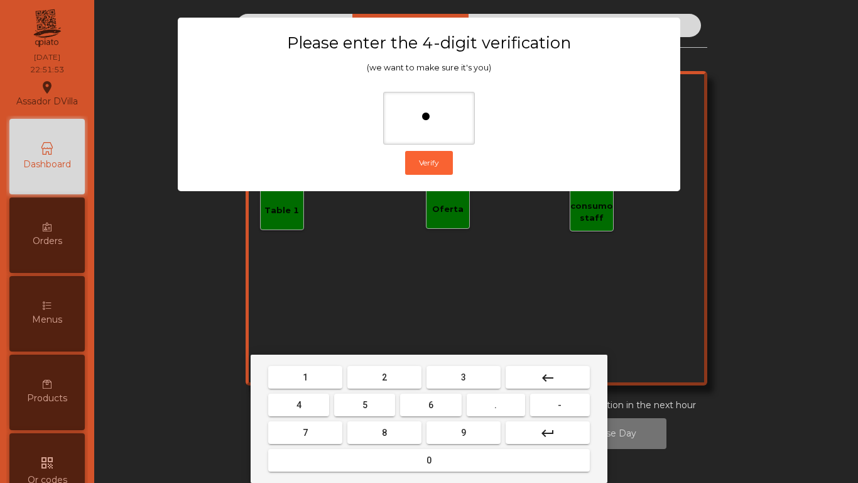
drag, startPoint x: 447, startPoint y: 439, endPoint x: 305, endPoint y: 398, distance: 147.6
click at [443, 435] on button "9" at bounding box center [464, 432] width 74 height 23
click at [287, 398] on button "4" at bounding box center [298, 404] width 61 height 23
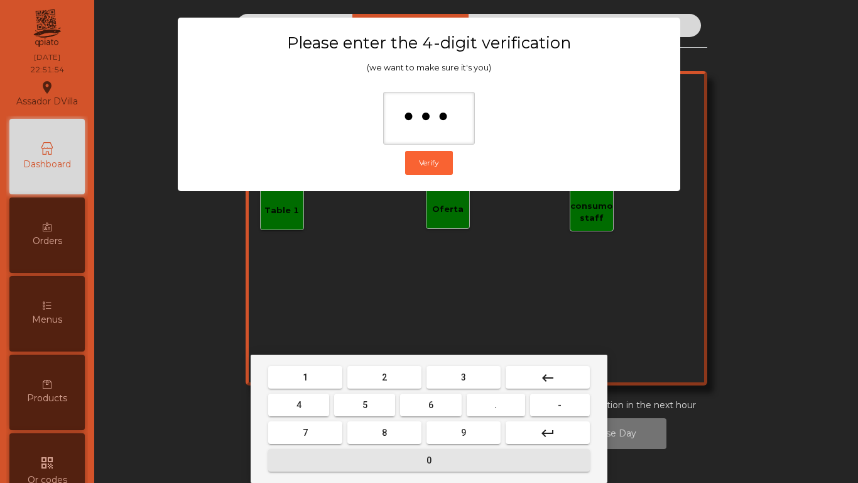
click at [349, 457] on button "0" at bounding box center [429, 460] width 322 height 23
type input "****"
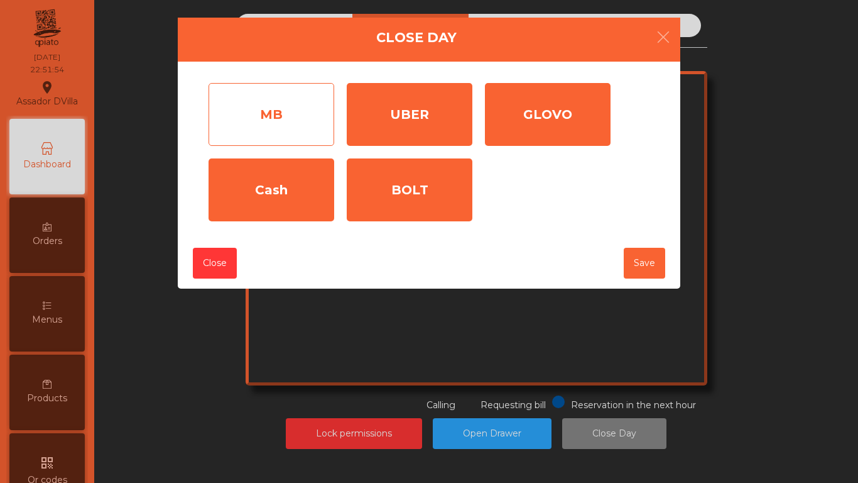
click at [320, 133] on div "MB" at bounding box center [272, 114] width 126 height 63
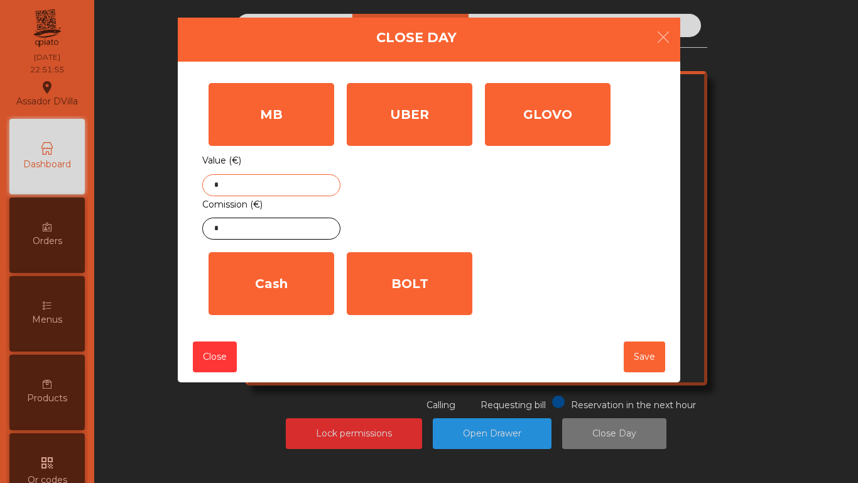
click at [235, 186] on input "*" at bounding box center [271, 185] width 138 height 22
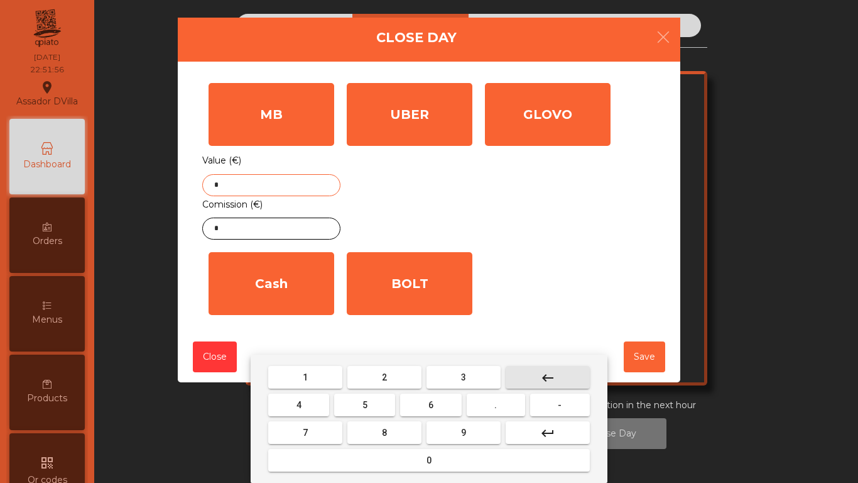
click at [547, 377] on mat-icon "keyboard_backspace" at bounding box center [547, 377] width 15 height 15
click at [315, 376] on button "1" at bounding box center [305, 377] width 74 height 23
drag, startPoint x: 386, startPoint y: 431, endPoint x: 434, endPoint y: 408, distance: 53.7
click at [386, 431] on span "8" at bounding box center [384, 432] width 5 height 10
drag, startPoint x: 434, startPoint y: 408, endPoint x: 506, endPoint y: 410, distance: 71.7
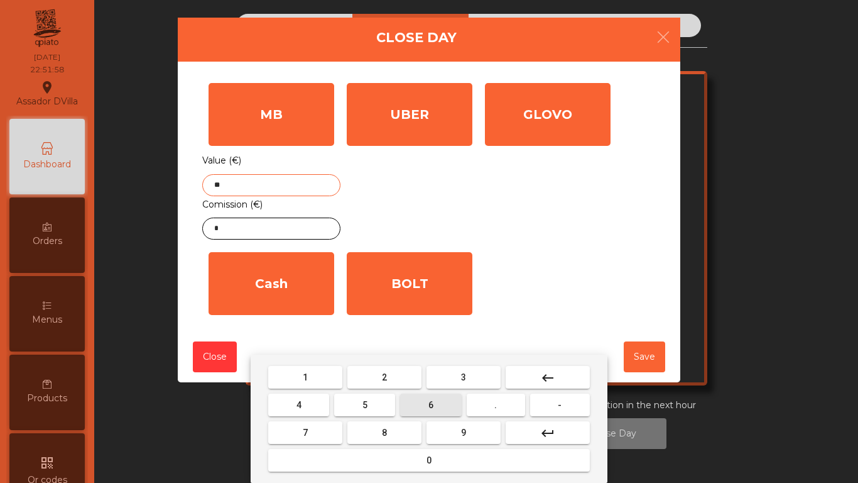
click at [435, 408] on button "6" at bounding box center [430, 404] width 61 height 23
click at [506, 410] on button "." at bounding box center [496, 404] width 58 height 23
click at [444, 384] on button "3" at bounding box center [464, 377] width 74 height 23
type input "*****"
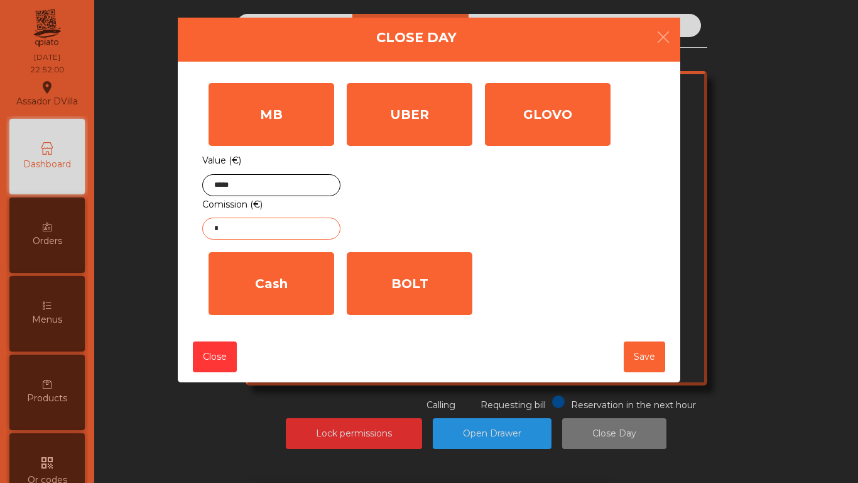
click at [232, 228] on input "*" at bounding box center [271, 228] width 138 height 22
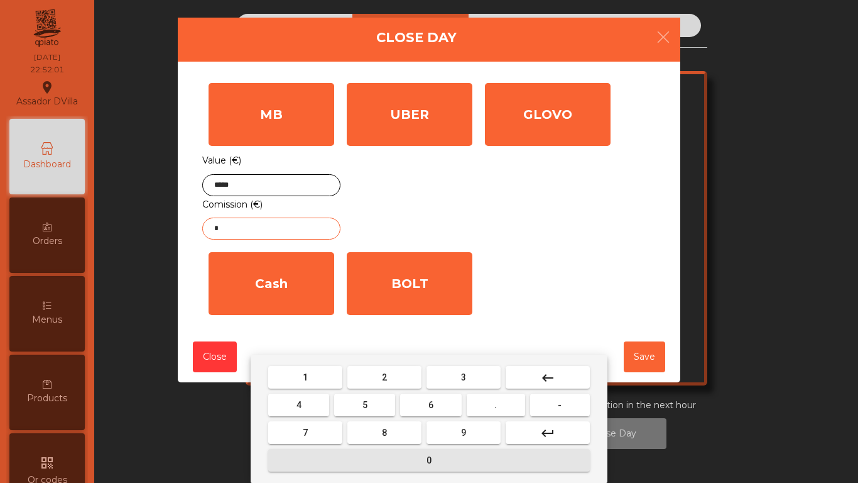
click at [423, 454] on button "0" at bounding box center [429, 460] width 322 height 23
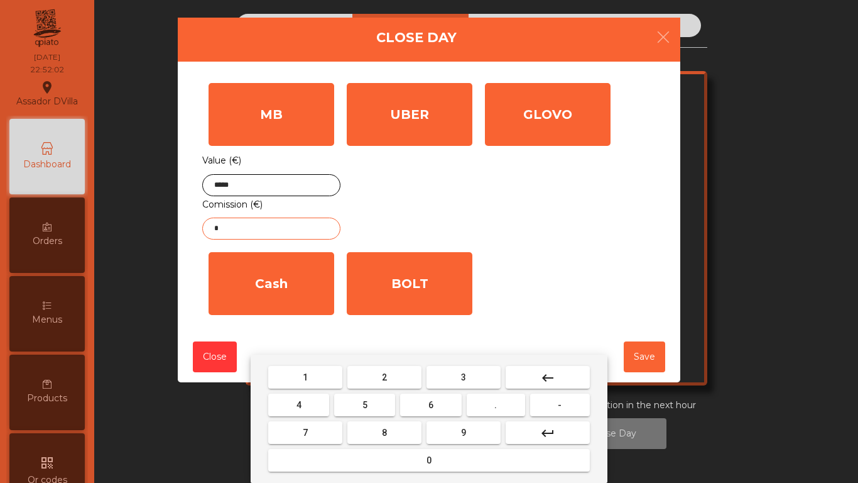
drag, startPoint x: 475, startPoint y: 403, endPoint x: 468, endPoint y: 403, distance: 6.9
click at [475, 403] on button "." at bounding box center [496, 404] width 58 height 23
click at [308, 407] on button "4" at bounding box center [298, 404] width 61 height 23
click at [361, 434] on button "8" at bounding box center [384, 432] width 74 height 23
type input "****"
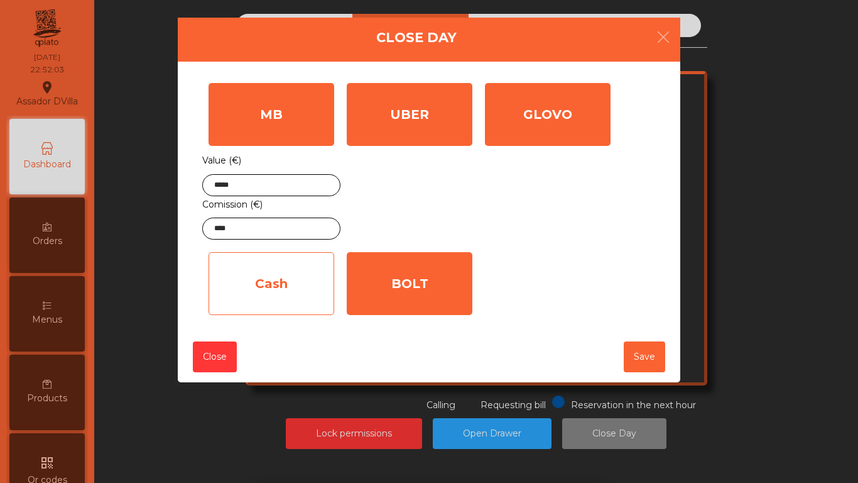
click at [269, 285] on div "Cash" at bounding box center [272, 283] width 126 height 63
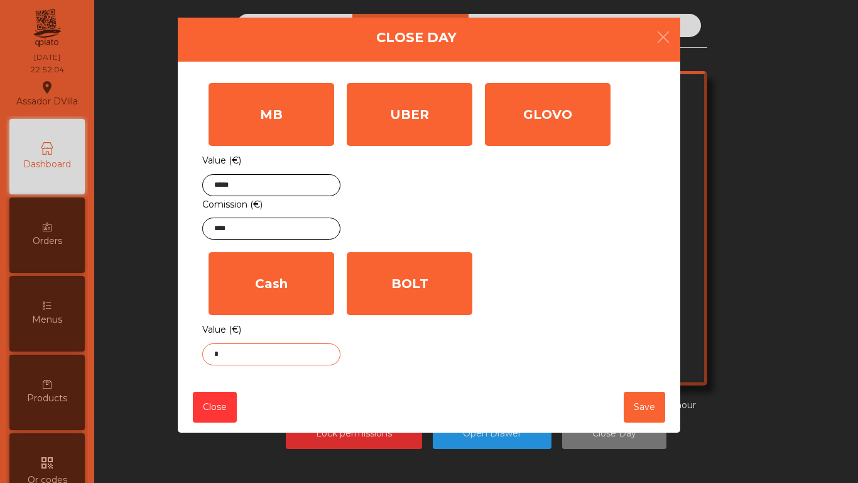
click at [239, 354] on body "Assador DVilla location_on [DATE] 22:52:04 Dashboard Orders Menus Products qr_c…" at bounding box center [429, 241] width 858 height 483
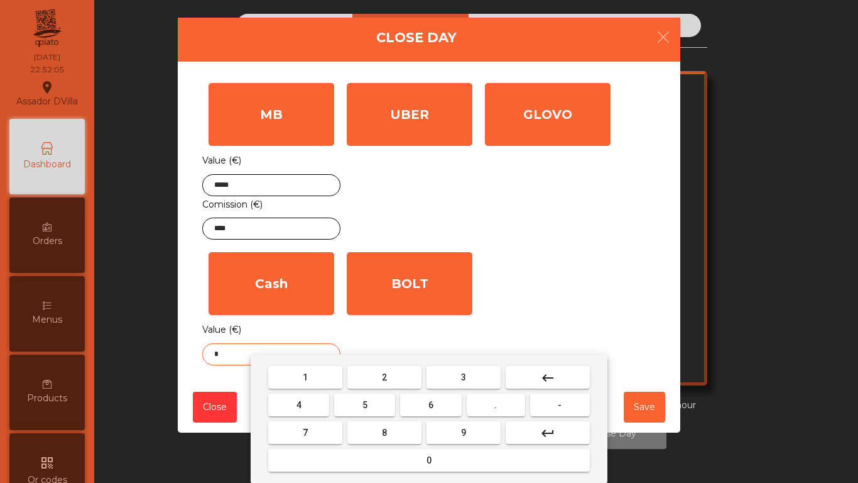
drag, startPoint x: 515, startPoint y: 403, endPoint x: 363, endPoint y: 402, distance: 151.4
click at [513, 402] on button "." at bounding box center [496, 404] width 58 height 23
drag, startPoint x: 315, startPoint y: 407, endPoint x: 346, endPoint y: 407, distance: 30.8
click at [319, 407] on button "4" at bounding box center [298, 404] width 61 height 23
click at [348, 407] on button "5" at bounding box center [364, 404] width 61 height 23
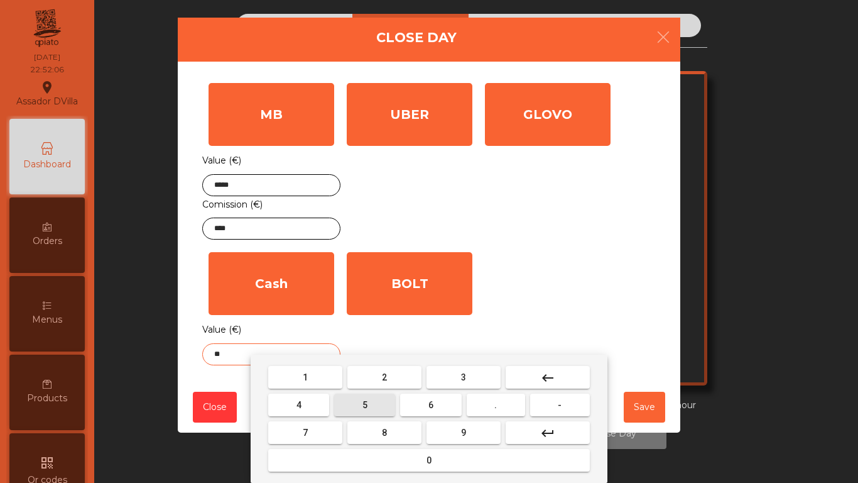
type input "***"
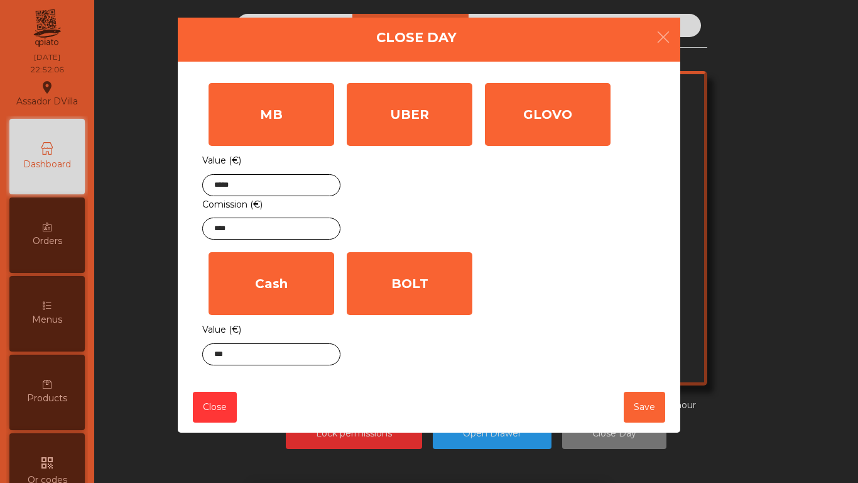
click at [376, 322] on div "BOLT Value (€) *" at bounding box center [410, 309] width 138 height 126
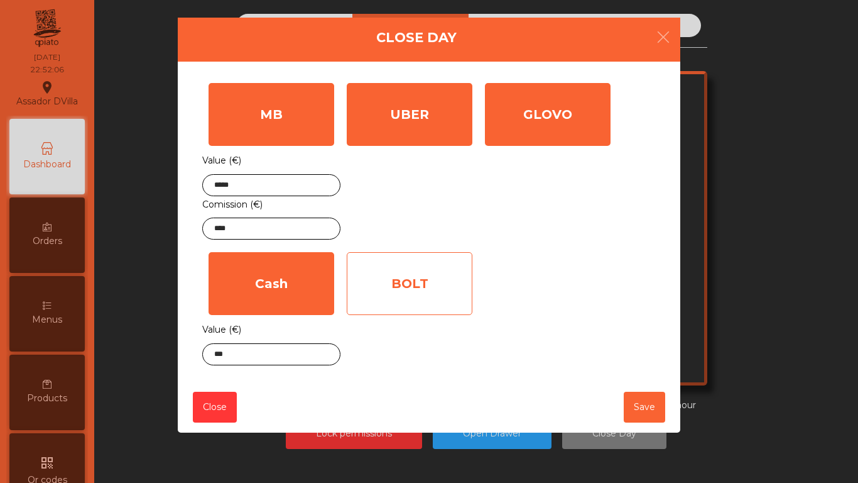
click at [398, 310] on div "BOLT" at bounding box center [410, 283] width 126 height 63
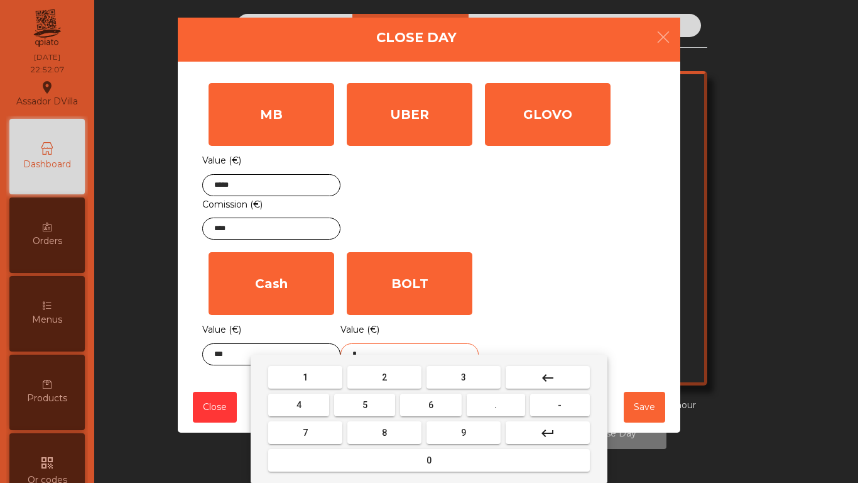
click at [382, 355] on body "Assador DVilla location_on [DATE] 22:52:07 Dashboard Orders Menus Products qr_c…" at bounding box center [429, 241] width 858 height 483
click at [445, 390] on mat-keyboard-key "3" at bounding box center [463, 377] width 79 height 28
click at [444, 378] on button "3" at bounding box center [464, 377] width 74 height 23
drag, startPoint x: 382, startPoint y: 399, endPoint x: 550, endPoint y: 415, distance: 168.5
click at [388, 402] on button "5" at bounding box center [364, 404] width 61 height 23
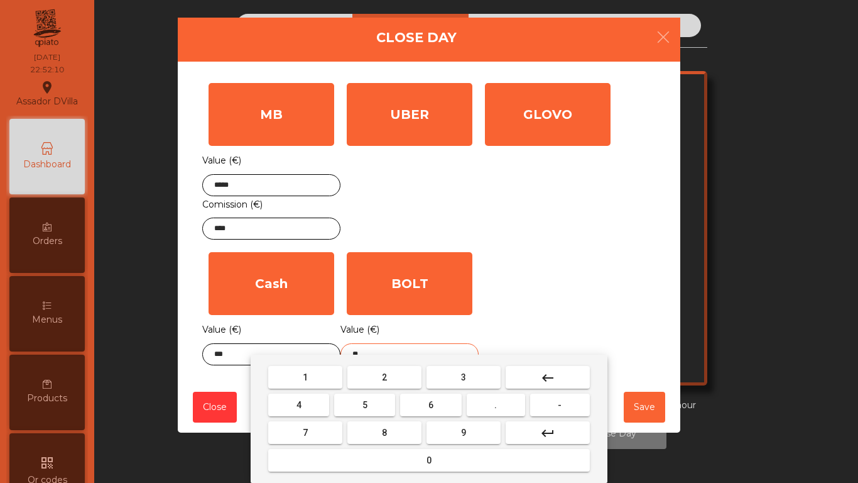
drag, startPoint x: 506, startPoint y: 406, endPoint x: 339, endPoint y: 417, distance: 166.8
click at [506, 405] on button "." at bounding box center [496, 404] width 58 height 23
click at [324, 424] on button "7" at bounding box center [305, 432] width 74 height 23
type input "****"
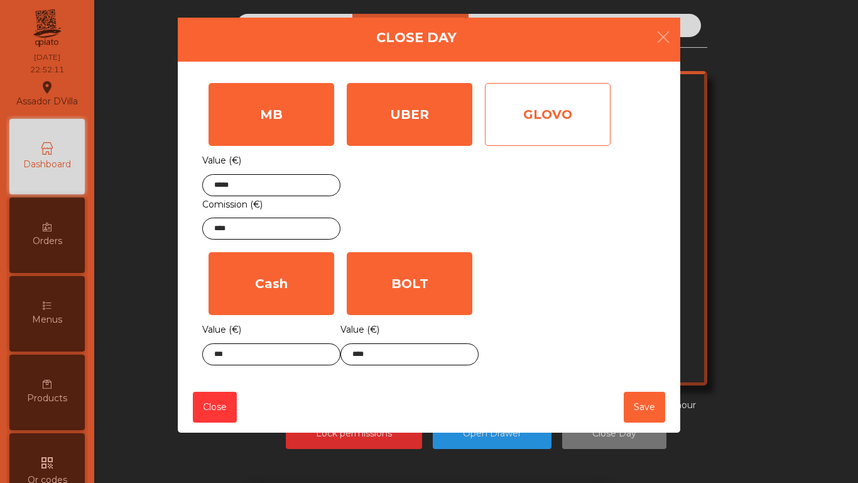
click at [532, 117] on div "GLOVO" at bounding box center [548, 114] width 126 height 63
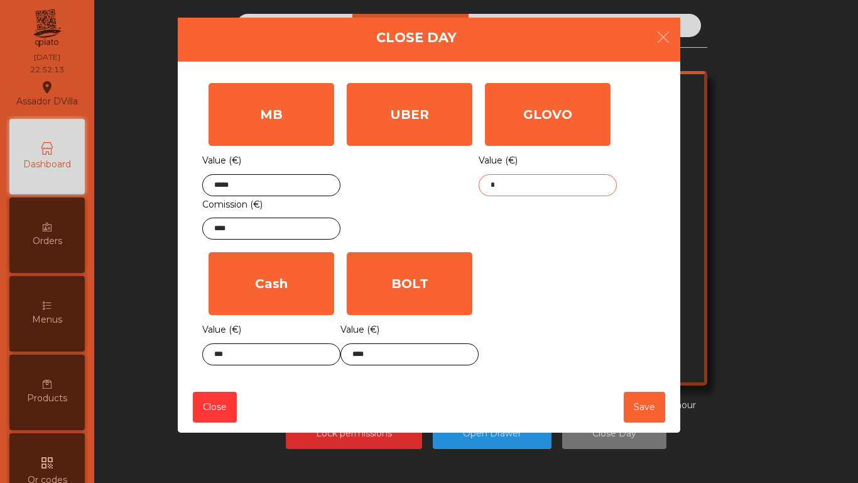
click at [500, 187] on input "*" at bounding box center [548, 185] width 138 height 22
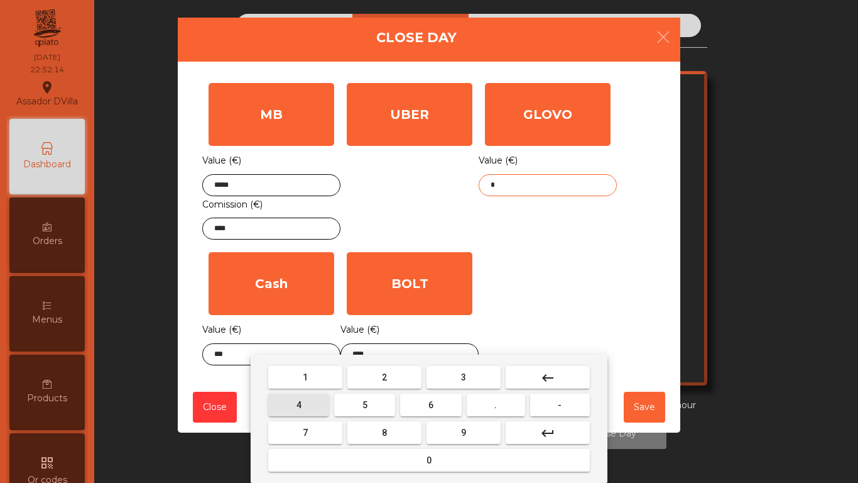
click at [312, 397] on button "4" at bounding box center [298, 404] width 61 height 23
click at [371, 401] on button "5" at bounding box center [364, 404] width 61 height 23
click at [515, 397] on button "." at bounding box center [496, 404] width 58 height 23
drag, startPoint x: 377, startPoint y: 434, endPoint x: 300, endPoint y: 406, distance: 82.1
click at [375, 434] on button "8" at bounding box center [384, 432] width 74 height 23
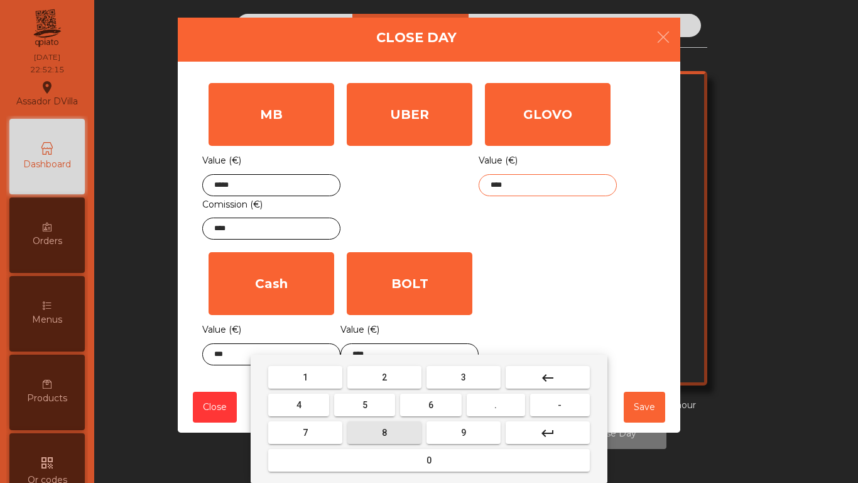
drag, startPoint x: 300, startPoint y: 406, endPoint x: 349, endPoint y: 399, distance: 49.5
click at [303, 405] on button "4" at bounding box center [298, 404] width 61 height 23
type input "*****"
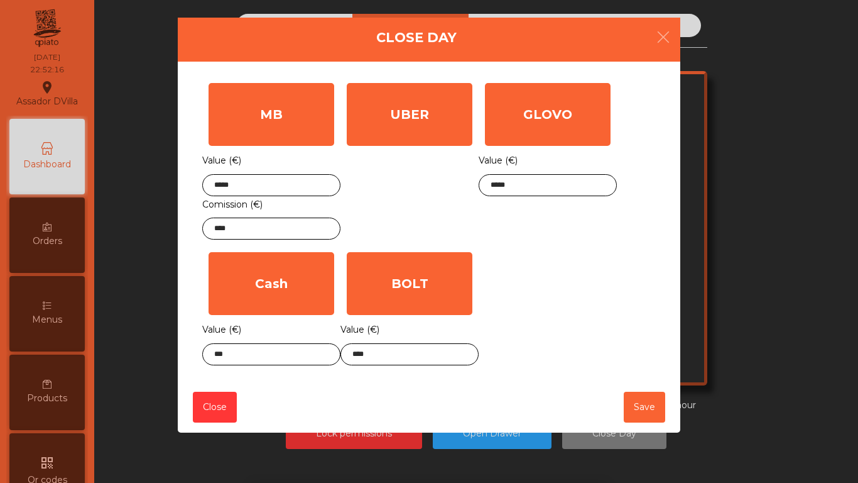
click at [634, 219] on div "MB Value (€) ***** Comission (€) **** UBER Value (€) * GLOVO Value (€) ***** Ca…" at bounding box center [429, 224] width 454 height 295
click at [640, 410] on button "Save" at bounding box center [644, 406] width 41 height 31
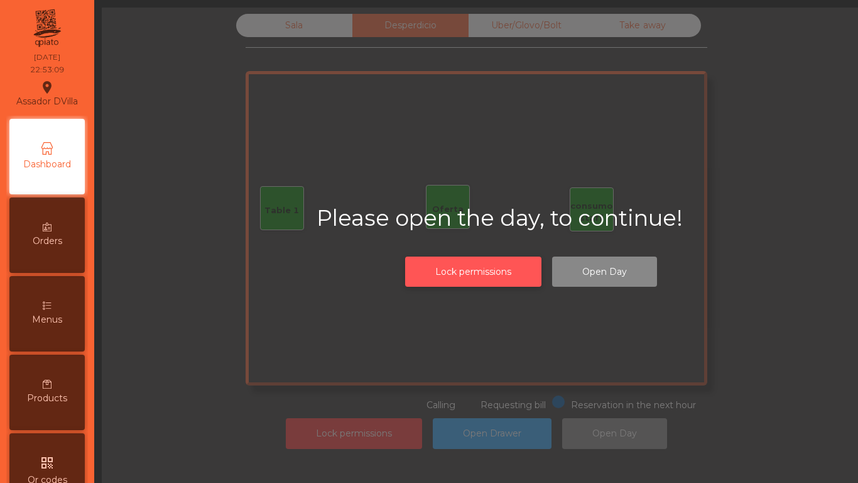
click at [466, 265] on button "Lock permissions" at bounding box center [473, 271] width 136 height 31
